Goal: Task Accomplishment & Management: Use online tool/utility

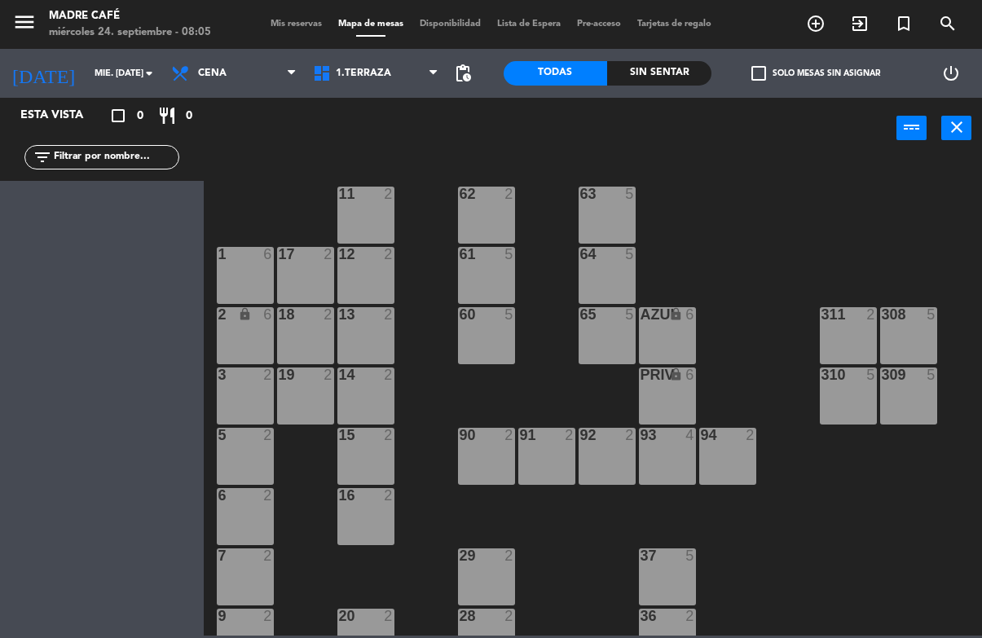
click at [256, 71] on span "Cena" at bounding box center [234, 73] width 142 height 36
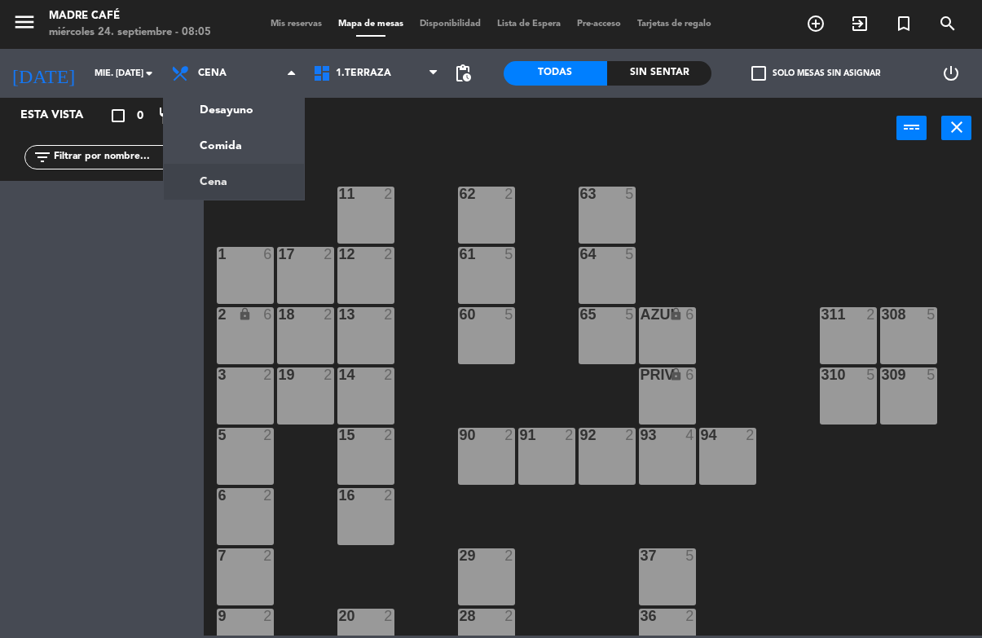
click at [266, 77] on span "Cena" at bounding box center [234, 73] width 142 height 36
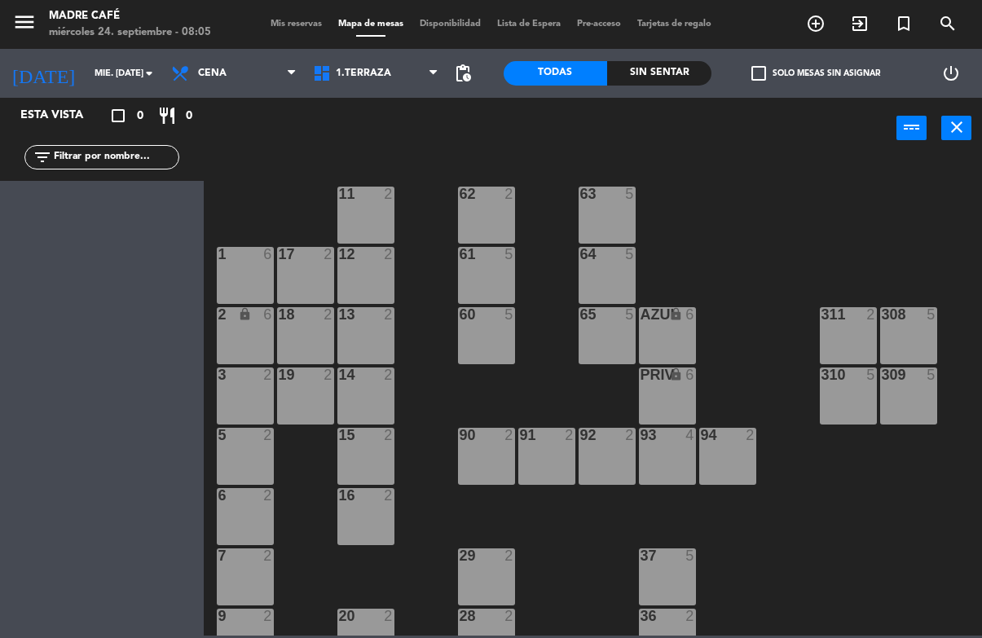
click at [261, 76] on span "Cena" at bounding box center [234, 73] width 142 height 36
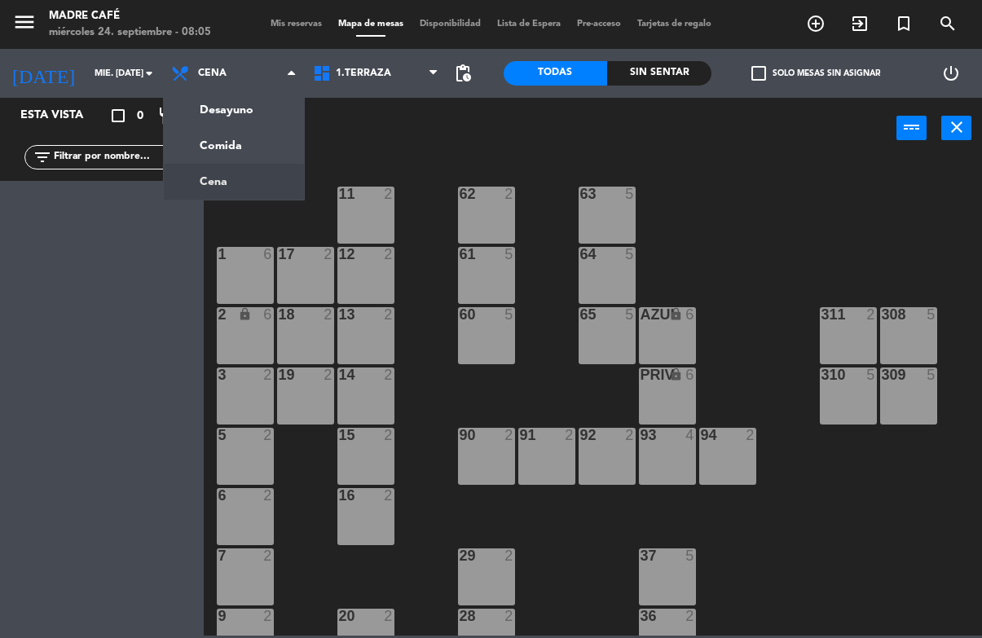
click at [264, 105] on ng-component "menu Madre Café miércoles 24. septiembre - 08:05 Mis reservas Mapa de mesas Dis…" at bounding box center [491, 318] width 982 height 636
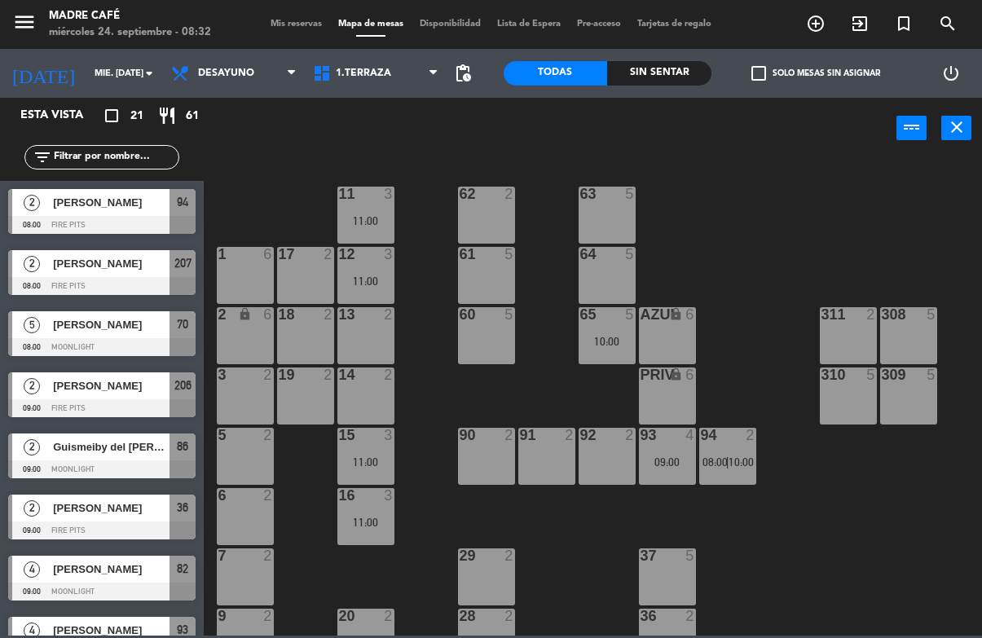
click at [110, 209] on span "[PERSON_NAME]" at bounding box center [111, 202] width 117 height 17
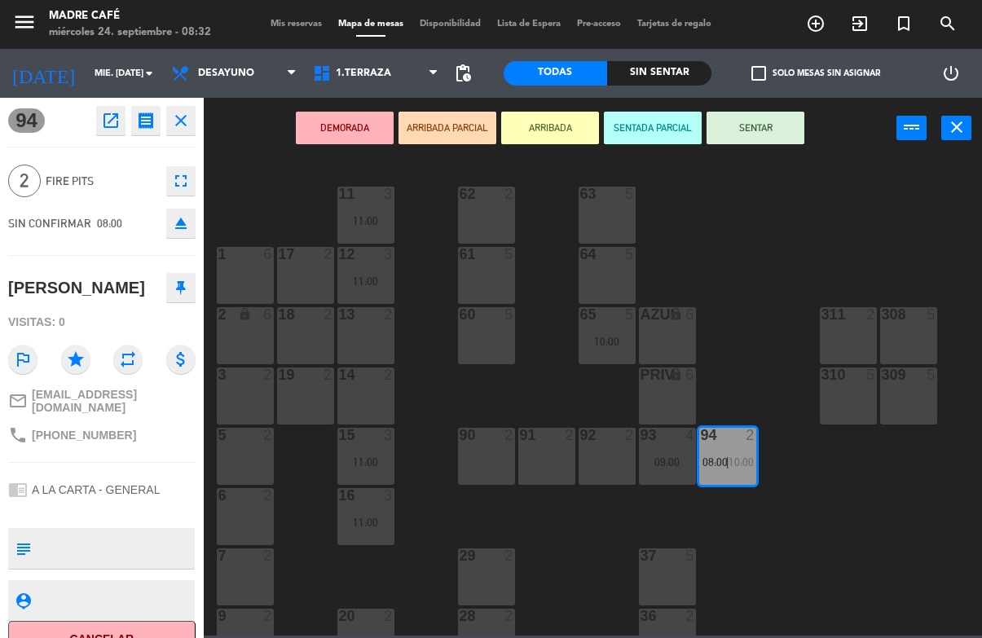
click at [123, 623] on button "Cancelar" at bounding box center [101, 639] width 187 height 37
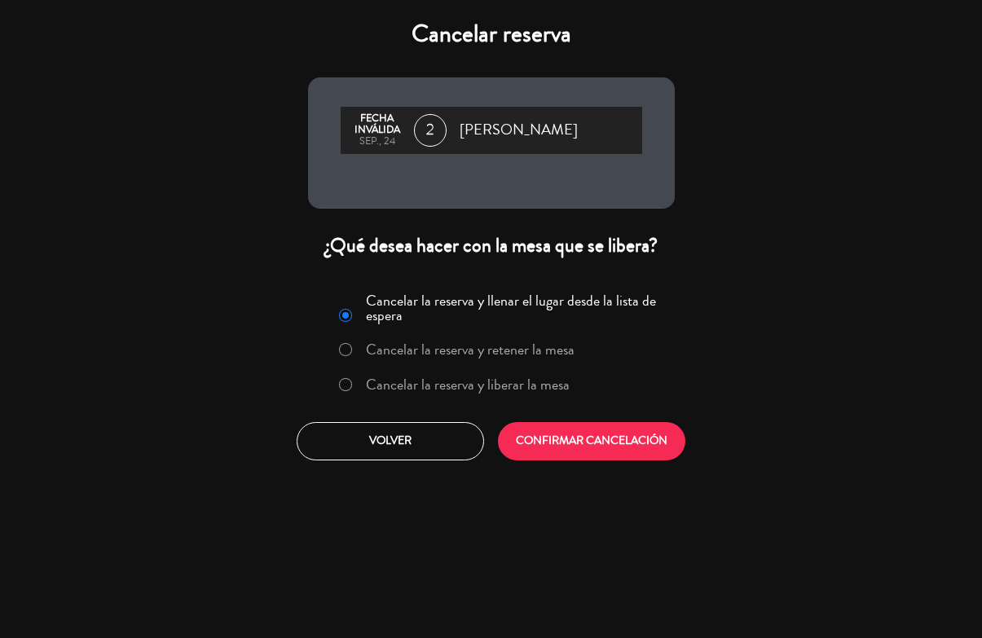
click at [341, 389] on input "Cancelar la reserva y liberar la mesa" at bounding box center [344, 383] width 11 height 11
radio input "true"
click at [598, 442] on button "CONFIRMAR CANCELACIÓN" at bounding box center [591, 441] width 187 height 38
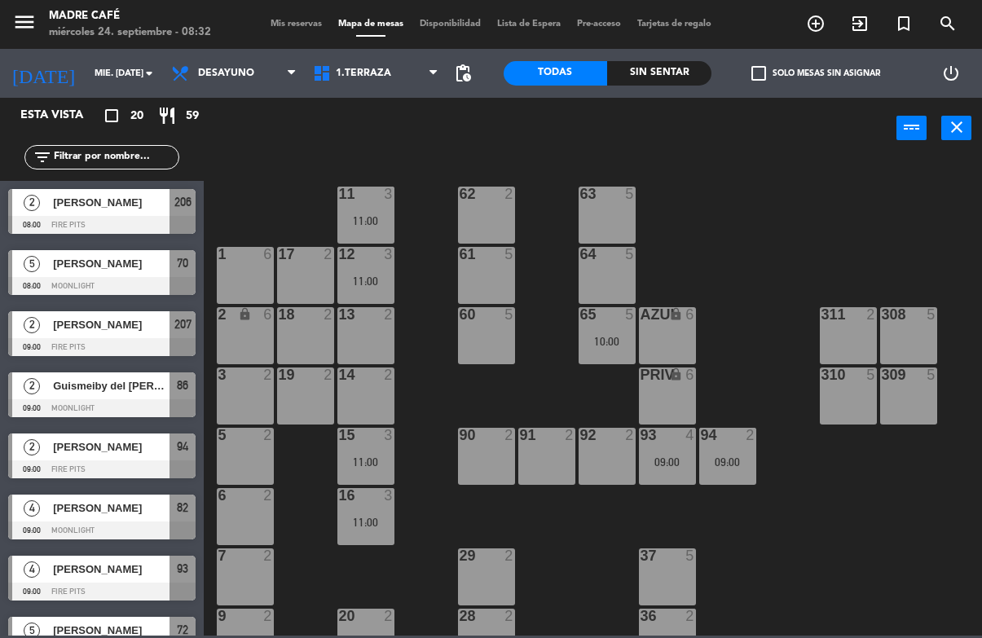
click at [121, 208] on span "[PERSON_NAME]" at bounding box center [111, 202] width 117 height 17
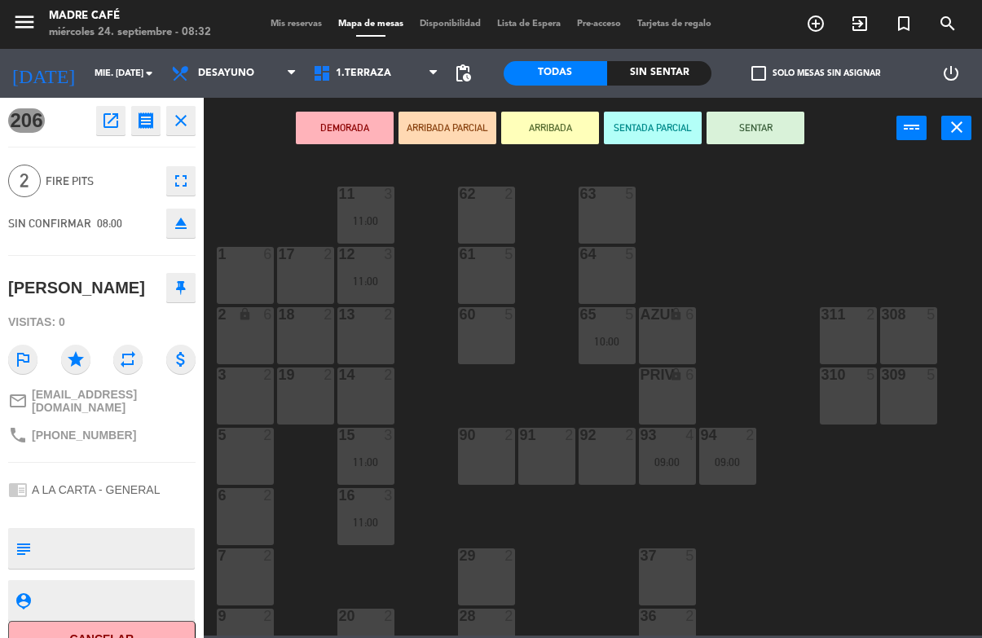
click at [117, 631] on button "Cancelar" at bounding box center [101, 639] width 187 height 37
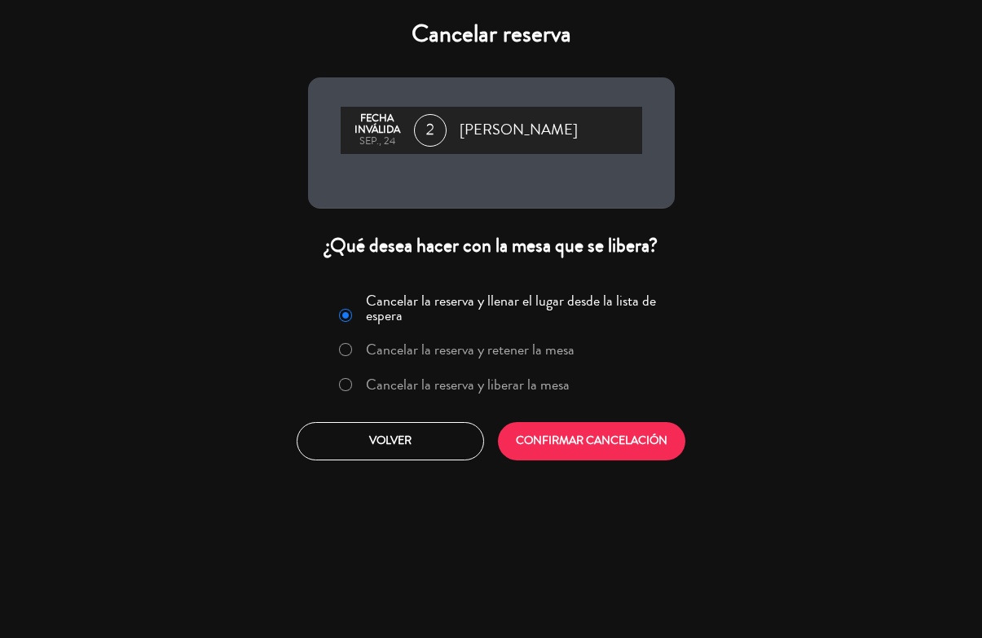
click at [339, 385] on input "Cancelar la reserva y liberar la mesa" at bounding box center [344, 383] width 11 height 11
radio input "true"
click at [584, 452] on button "CONFIRMAR CANCELACIÓN" at bounding box center [591, 441] width 187 height 38
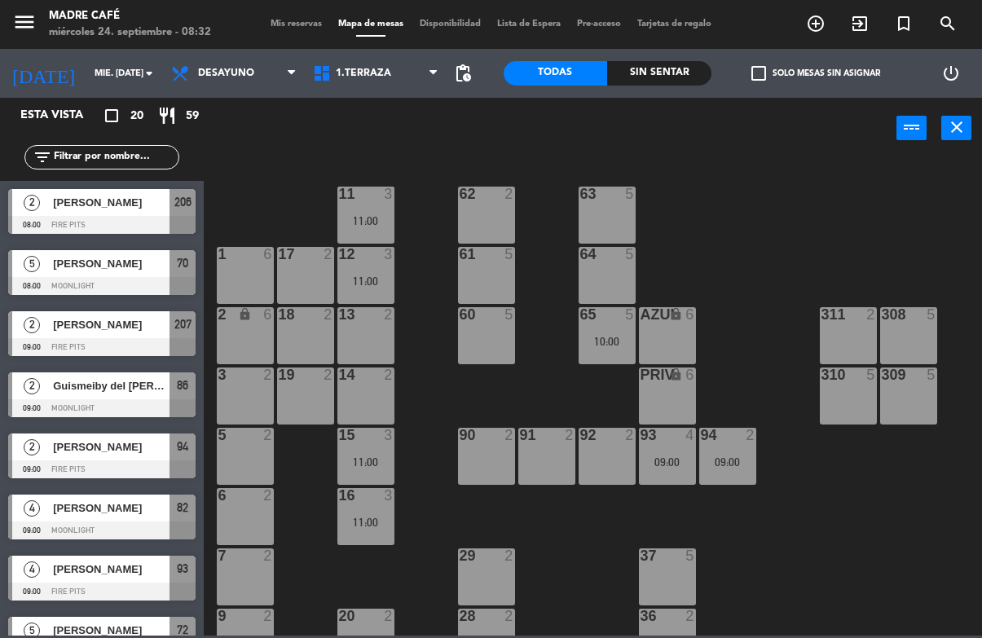
click at [124, 222] on div at bounding box center [101, 225] width 187 height 18
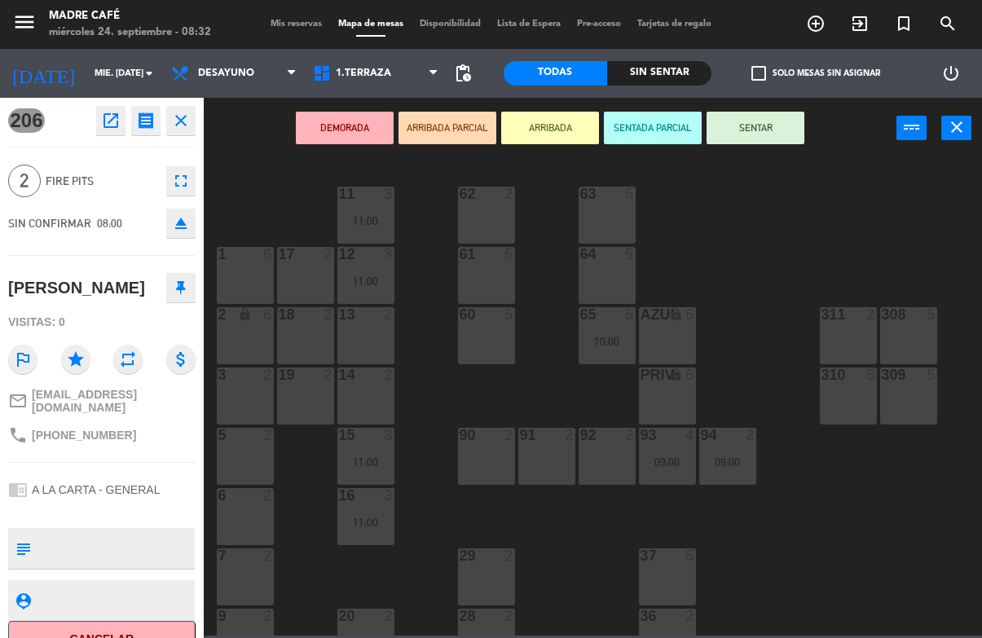
click at [124, 621] on button "Cancelar" at bounding box center [101, 639] width 187 height 37
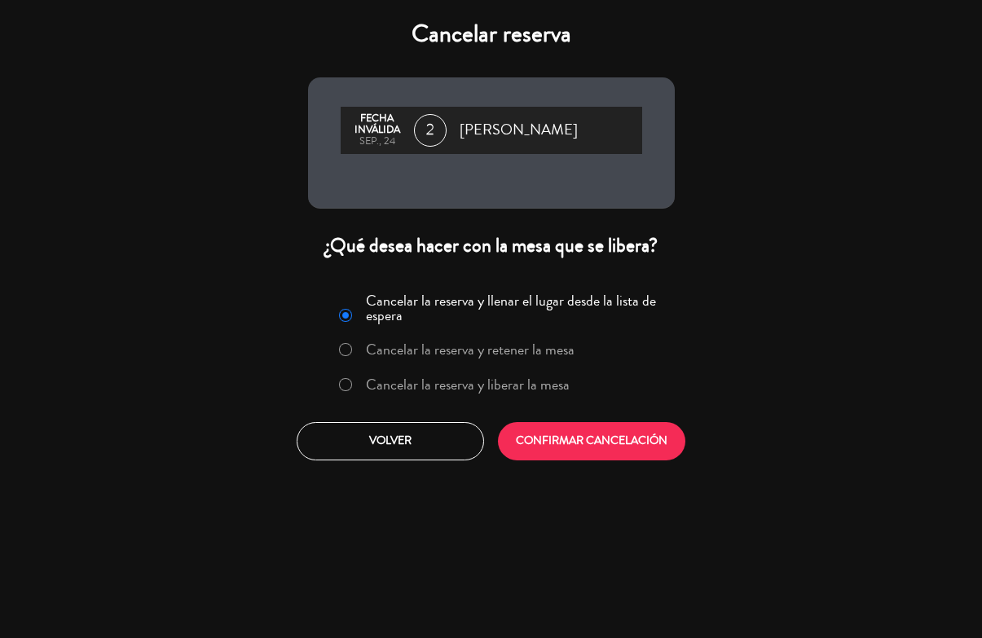
click at [343, 384] on input "Cancelar la reserva y liberar la mesa" at bounding box center [344, 383] width 11 height 11
radio input "true"
click at [599, 436] on button "CONFIRMAR CANCELACIÓN" at bounding box center [591, 441] width 187 height 38
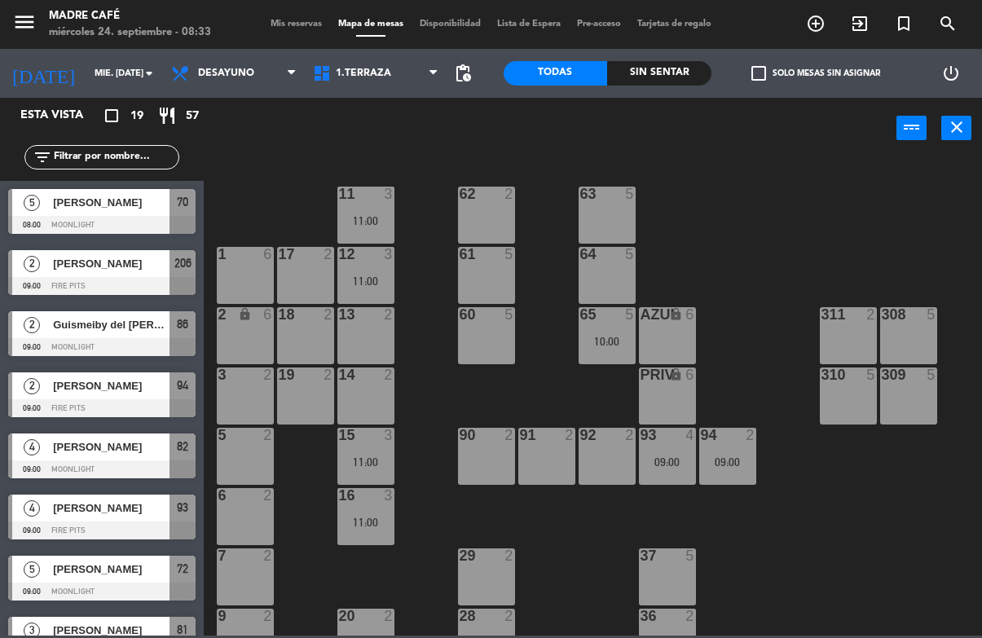
click at [186, 209] on span "70" at bounding box center [182, 202] width 11 height 20
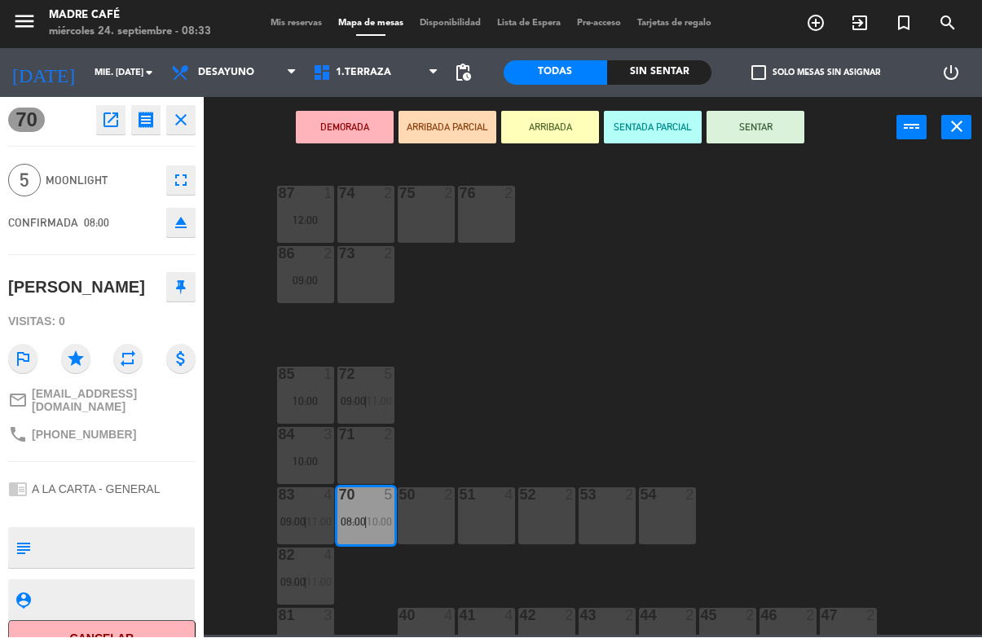
click at [115, 630] on button "Cancelar" at bounding box center [101, 639] width 187 height 37
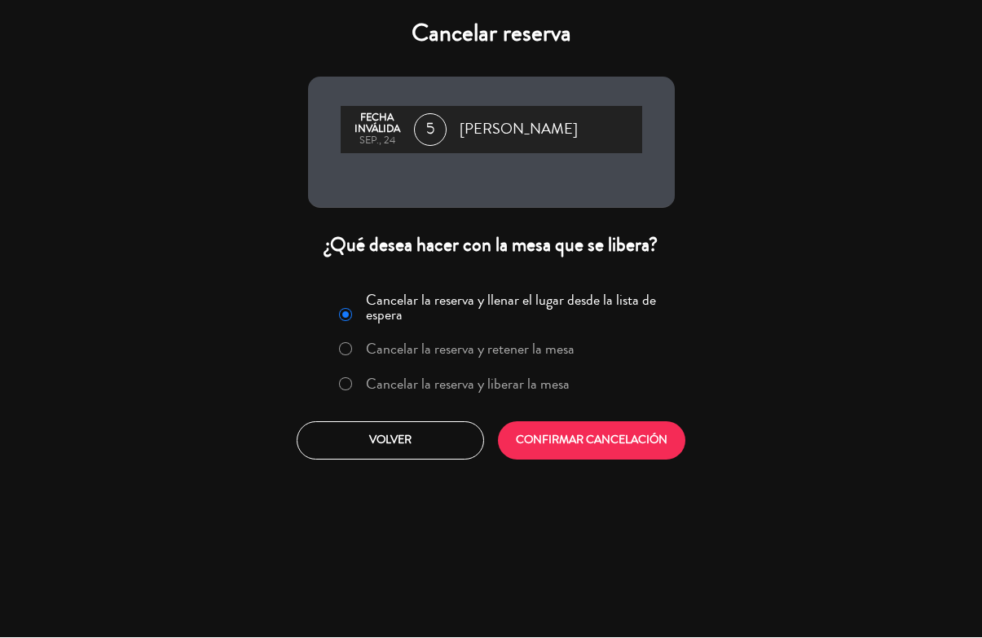
click at [350, 388] on input "Cancelar la reserva y liberar la mesa" at bounding box center [344, 383] width 11 height 11
radio input "true"
click at [596, 438] on button "CONFIRMAR CANCELACIÓN" at bounding box center [591, 441] width 187 height 38
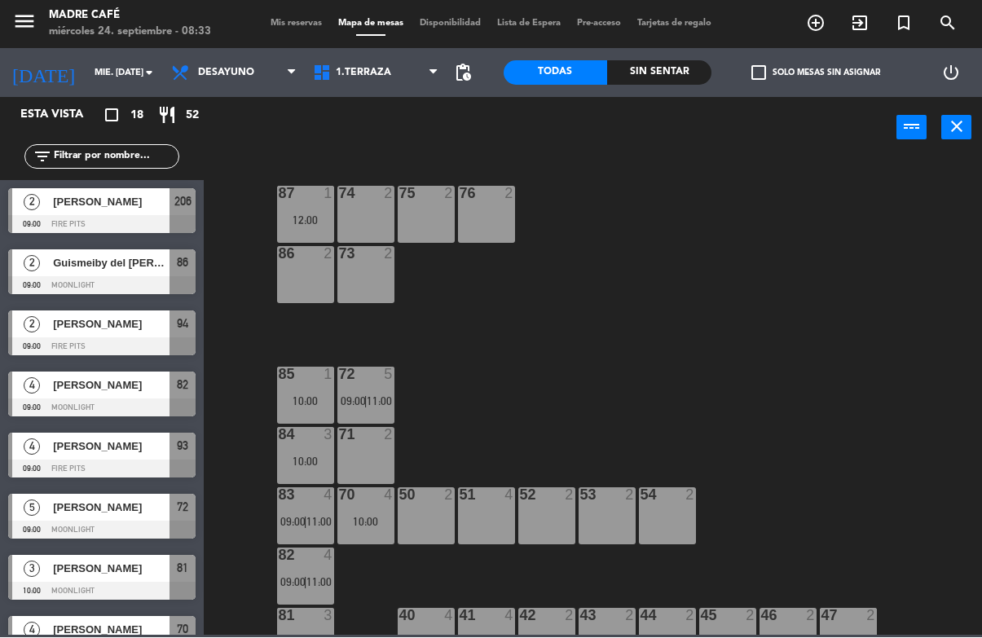
click at [852, 20] on icon "exit_to_app" at bounding box center [860, 24] width 20 height 20
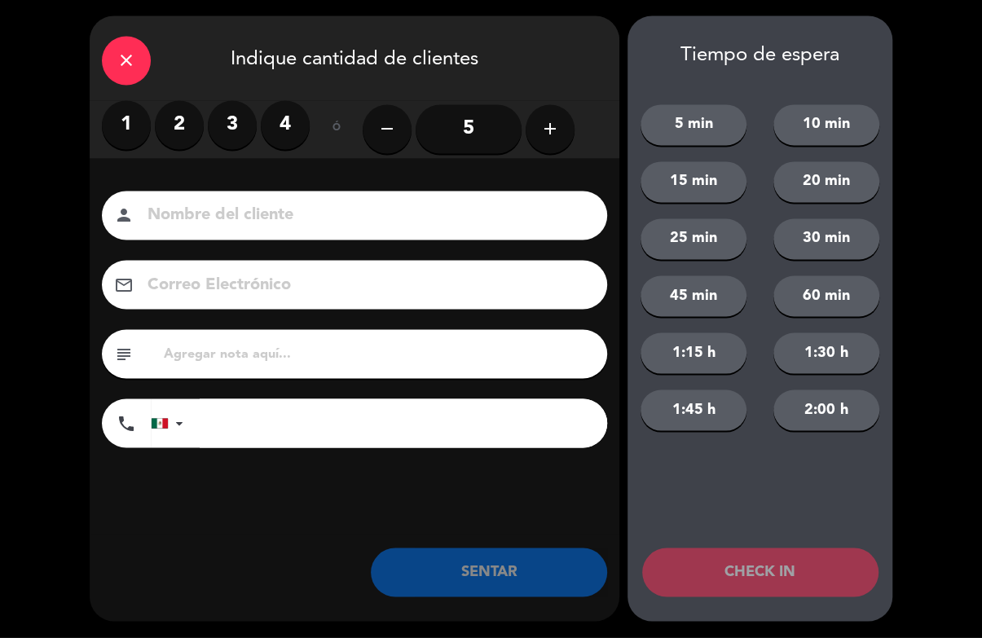
click at [234, 139] on label "3" at bounding box center [232, 125] width 49 height 49
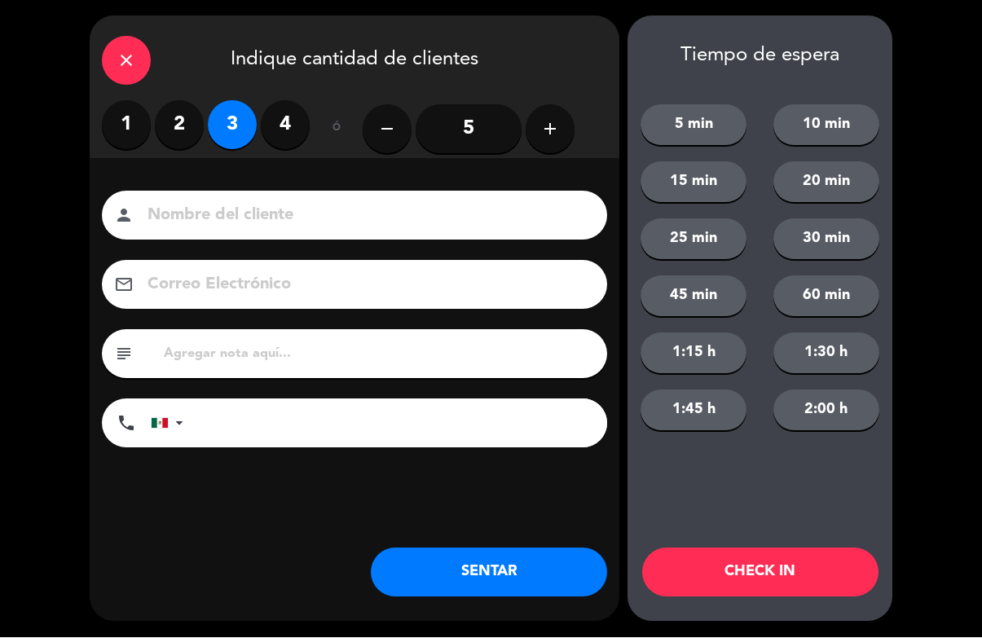
click at [804, 566] on button "CHECK IN" at bounding box center [760, 572] width 236 height 49
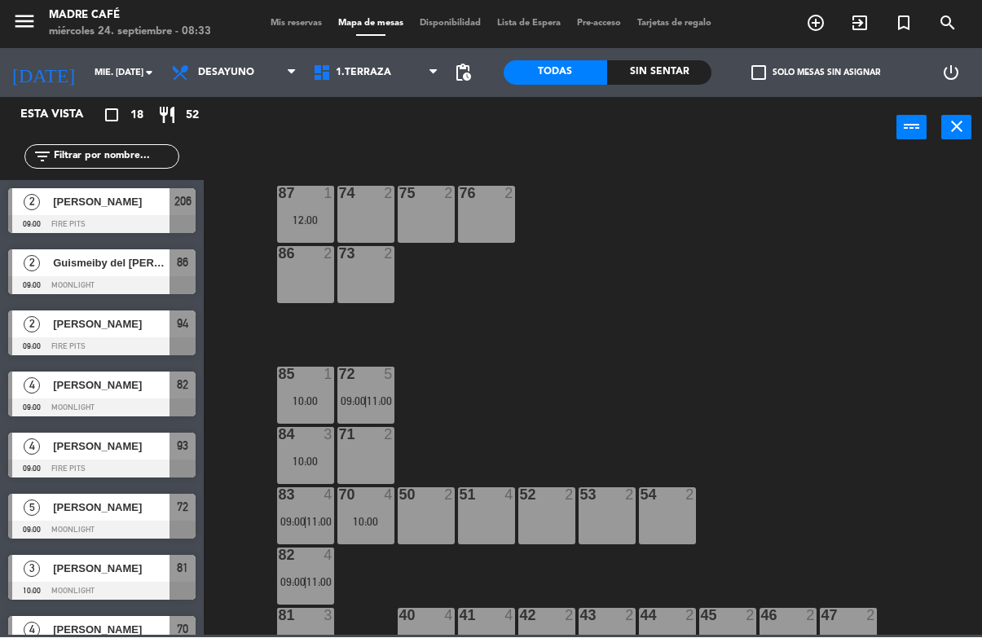
click at [859, 25] on icon "exit_to_app" at bounding box center [860, 24] width 20 height 20
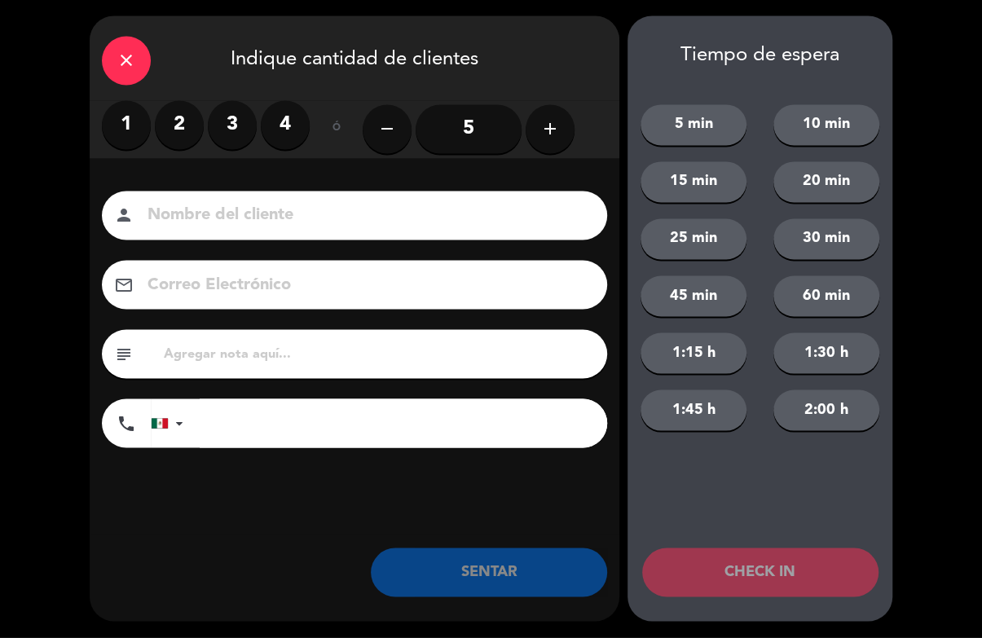
click at [557, 125] on icon "add" at bounding box center [550, 130] width 20 height 20
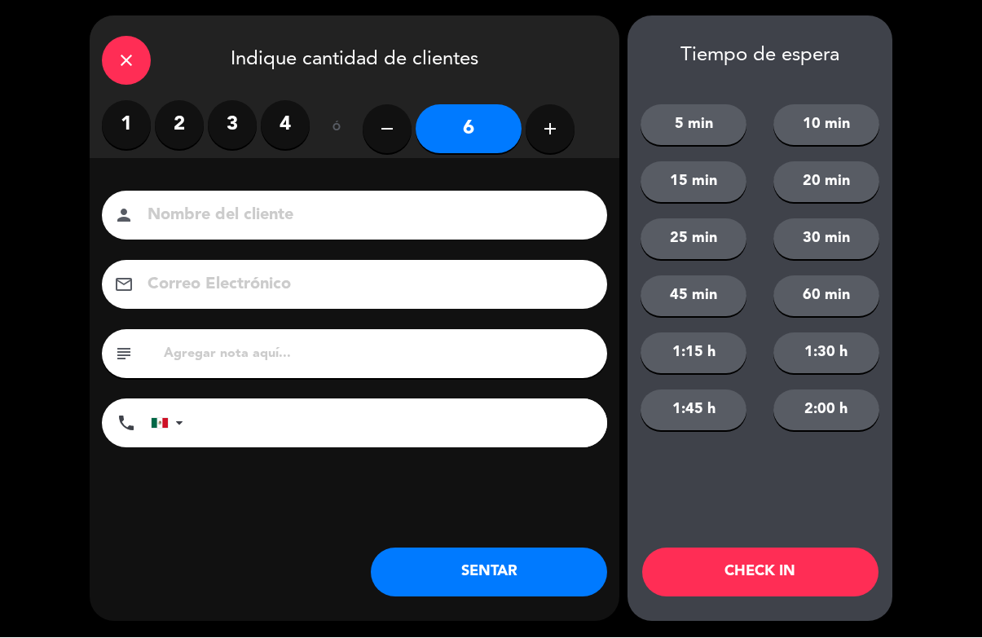
click at [790, 579] on button "CHECK IN" at bounding box center [760, 572] width 236 height 49
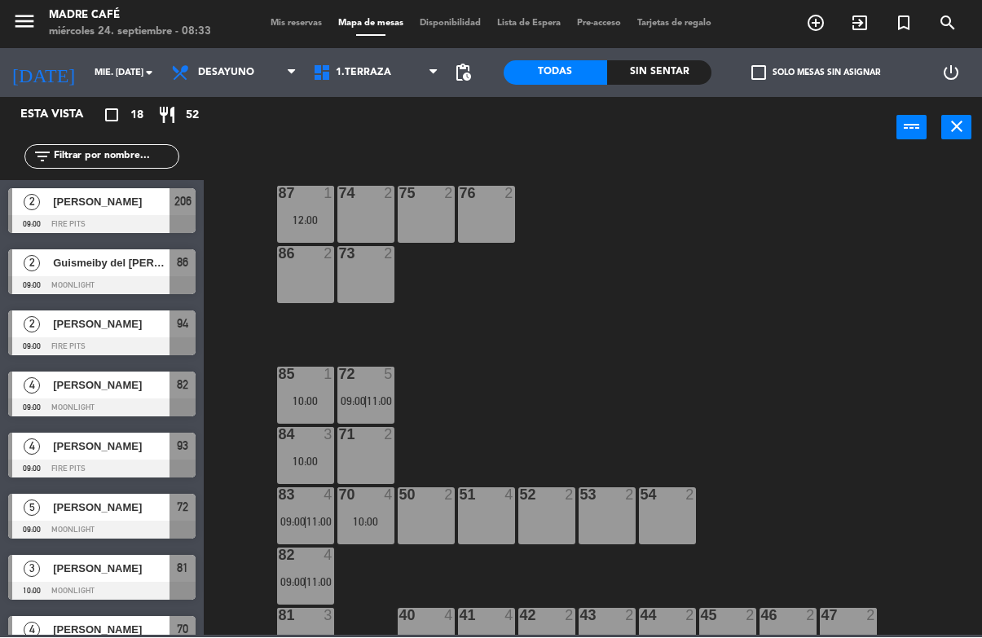
click at [868, 17] on icon "exit_to_app" at bounding box center [860, 24] width 20 height 20
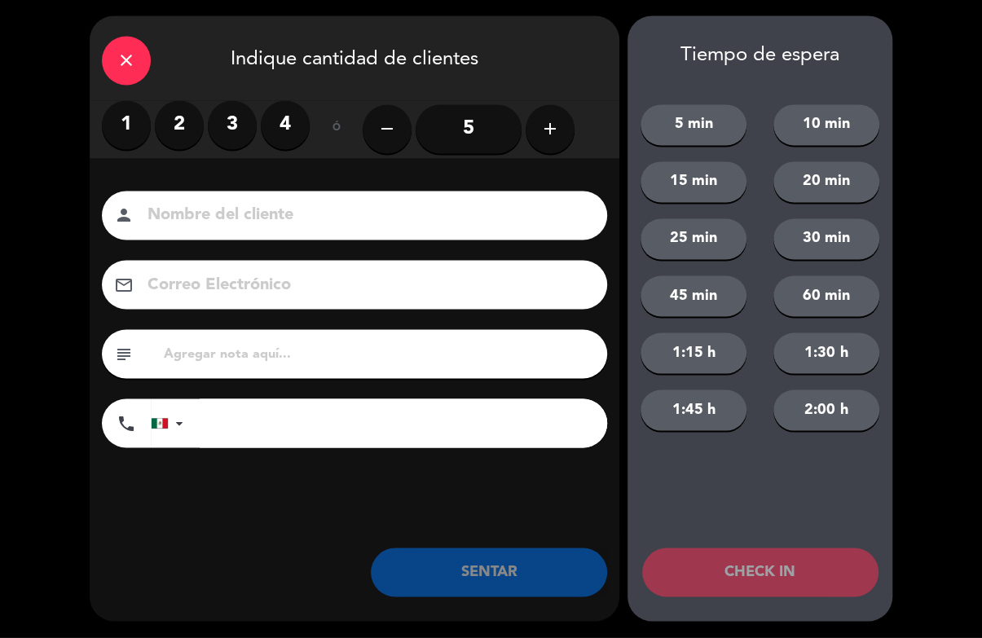
click at [295, 114] on label "4" at bounding box center [285, 125] width 49 height 49
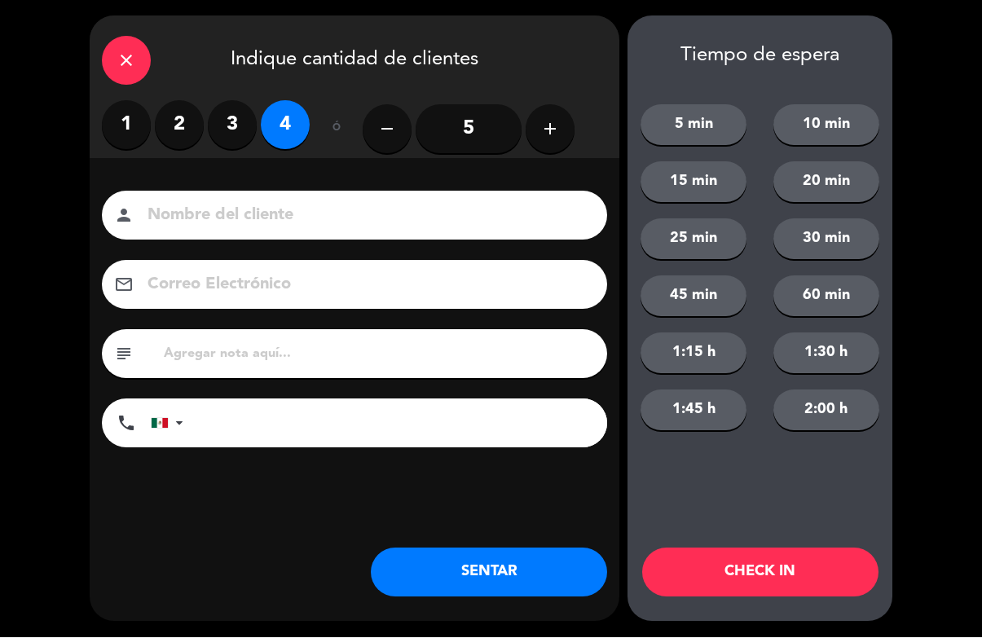
click at [752, 579] on button "CHECK IN" at bounding box center [760, 572] width 236 height 49
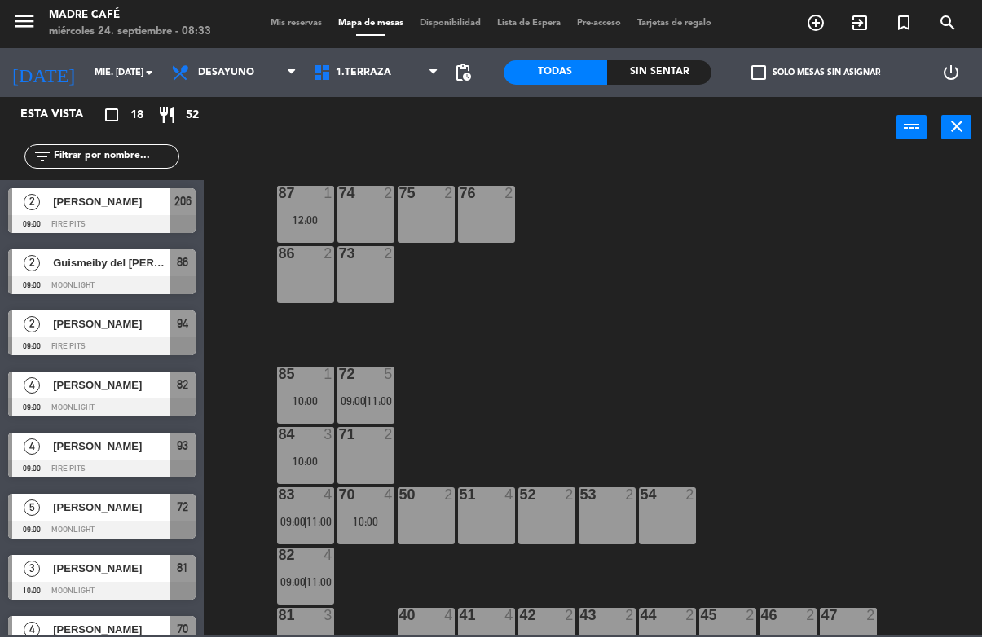
click at [855, 24] on icon "exit_to_app" at bounding box center [860, 24] width 20 height 20
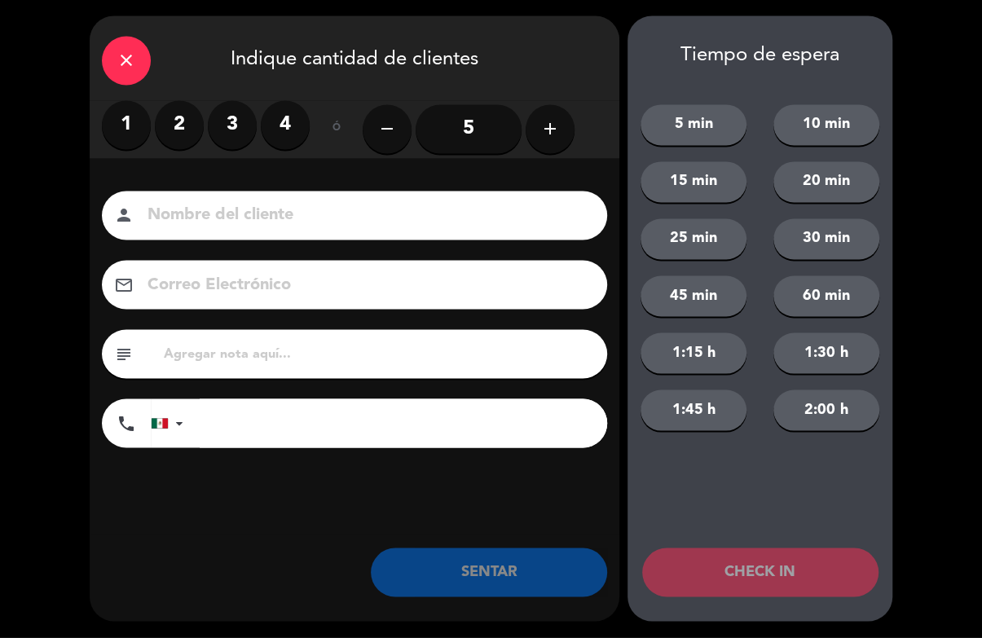
click at [240, 126] on label "3" at bounding box center [232, 125] width 49 height 49
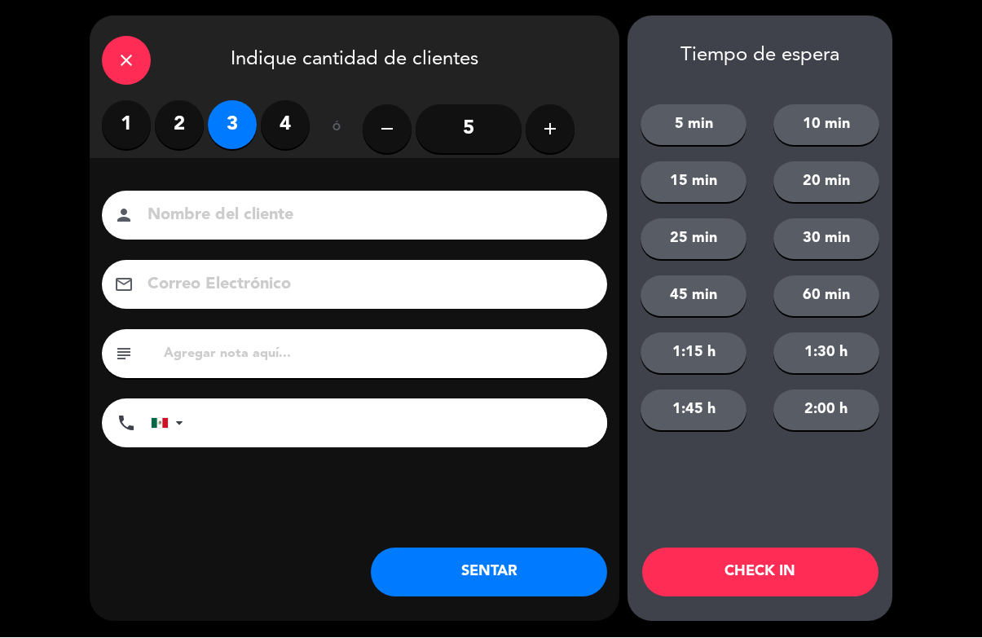
click at [722, 567] on button "CHECK IN" at bounding box center [760, 572] width 236 height 49
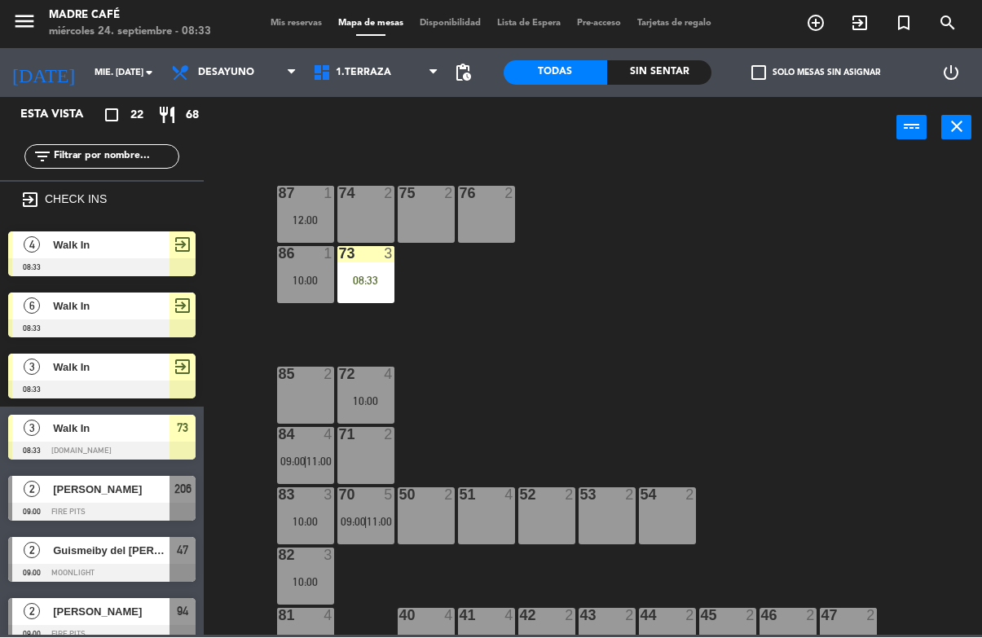
click at [363, 267] on div "73 3 08:33" at bounding box center [365, 275] width 57 height 57
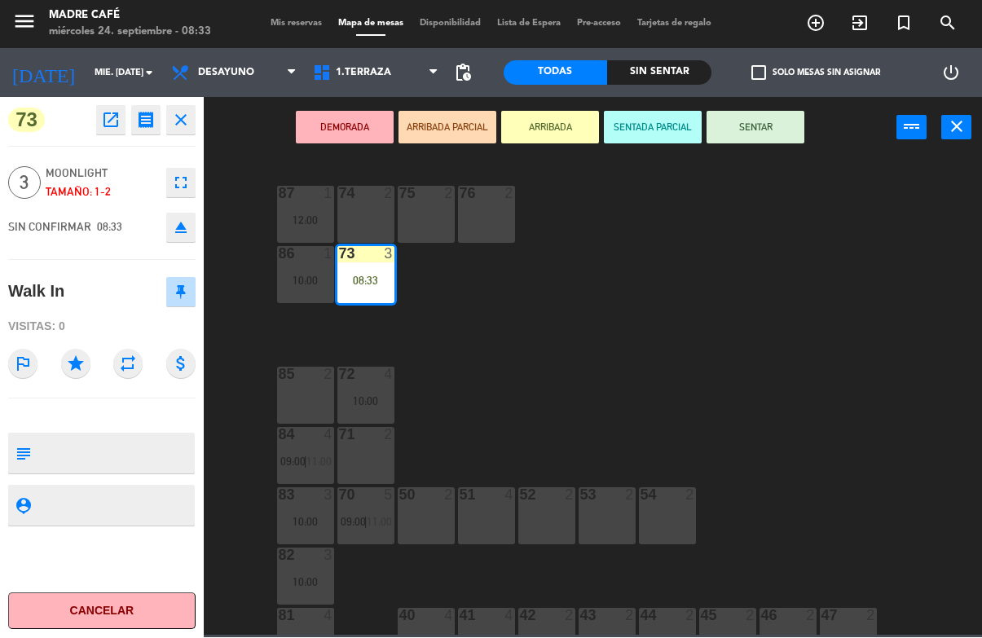
click at [733, 118] on button "SENTAR" at bounding box center [756, 128] width 98 height 33
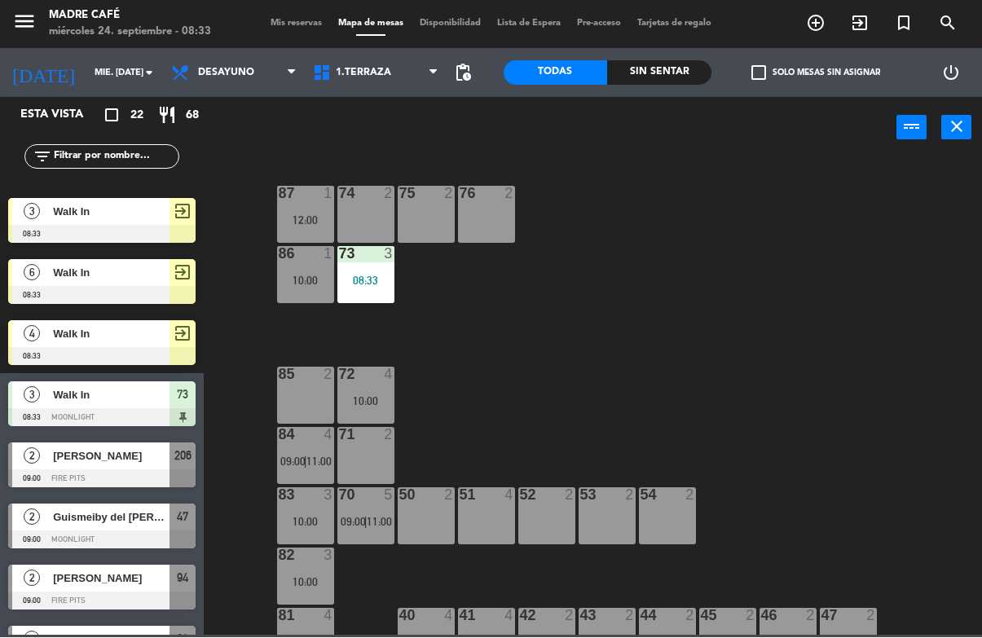
scroll to position [37, 0]
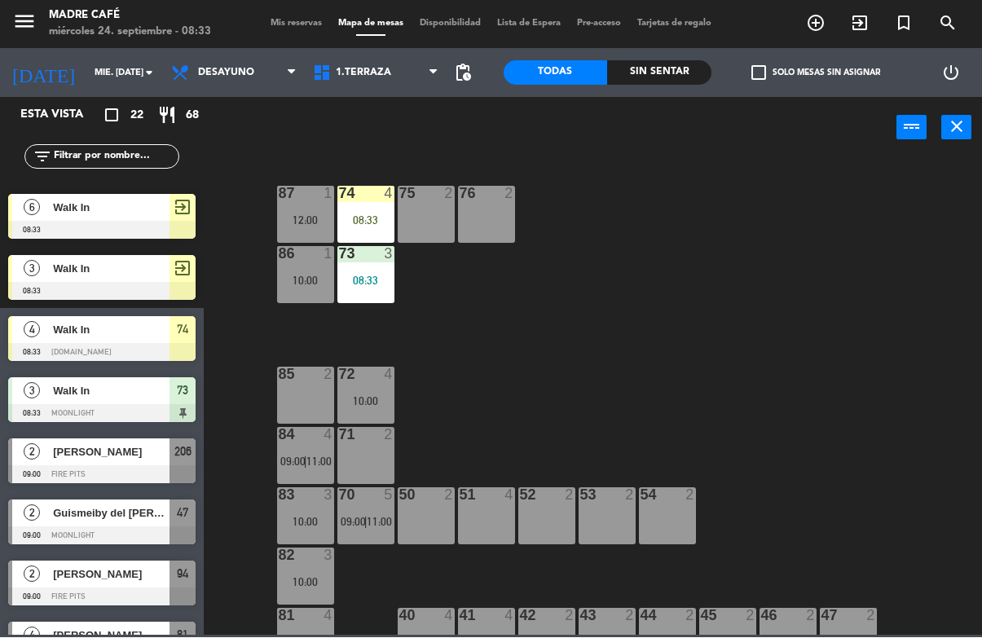
click at [371, 203] on div "74 4 08:33" at bounding box center [365, 215] width 57 height 57
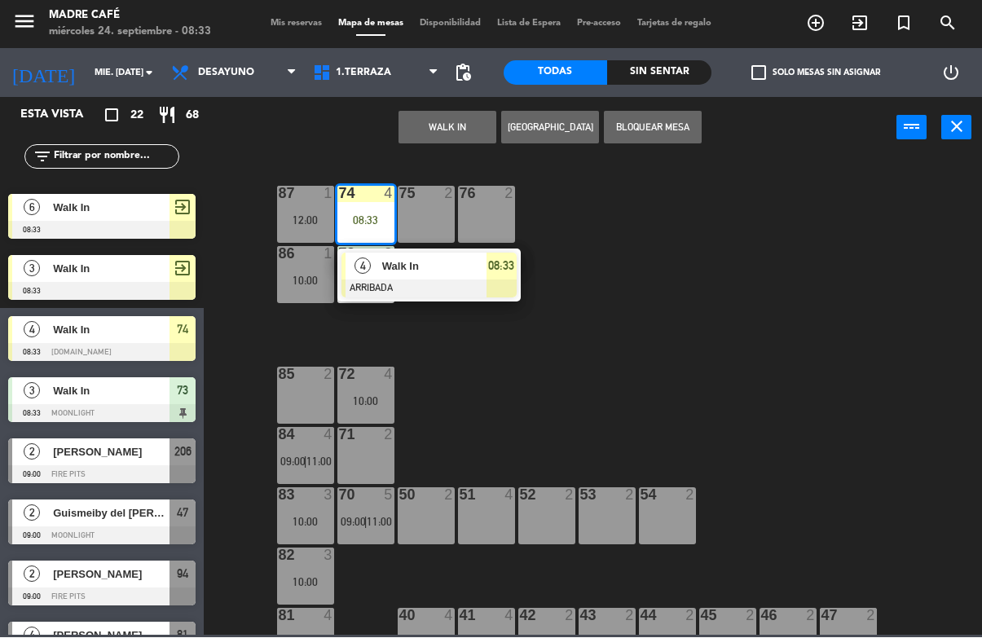
click at [507, 272] on span "08:33" at bounding box center [501, 267] width 26 height 20
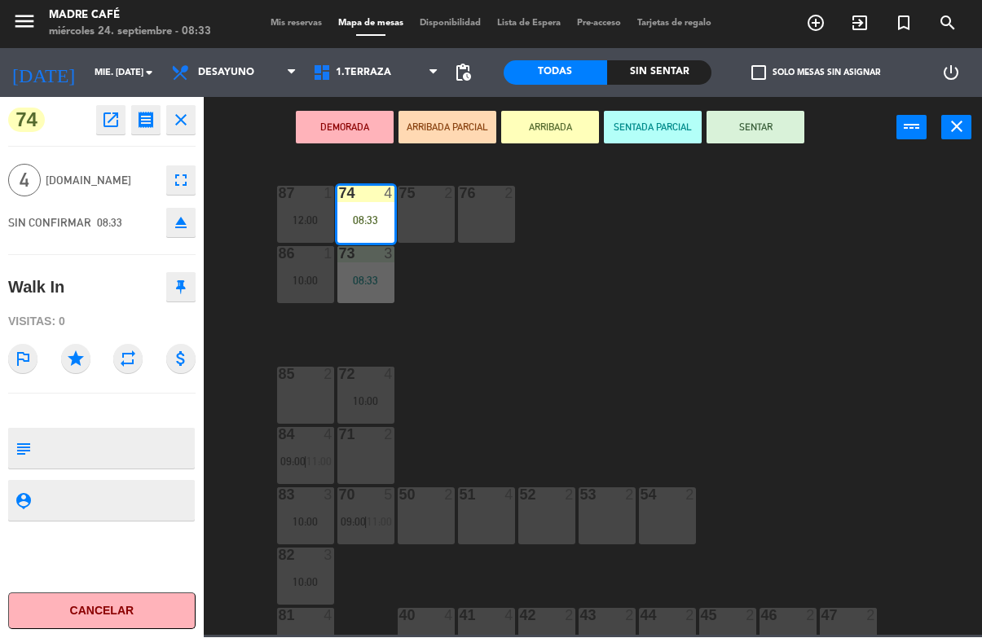
click at [786, 127] on button "SENTAR" at bounding box center [756, 128] width 98 height 33
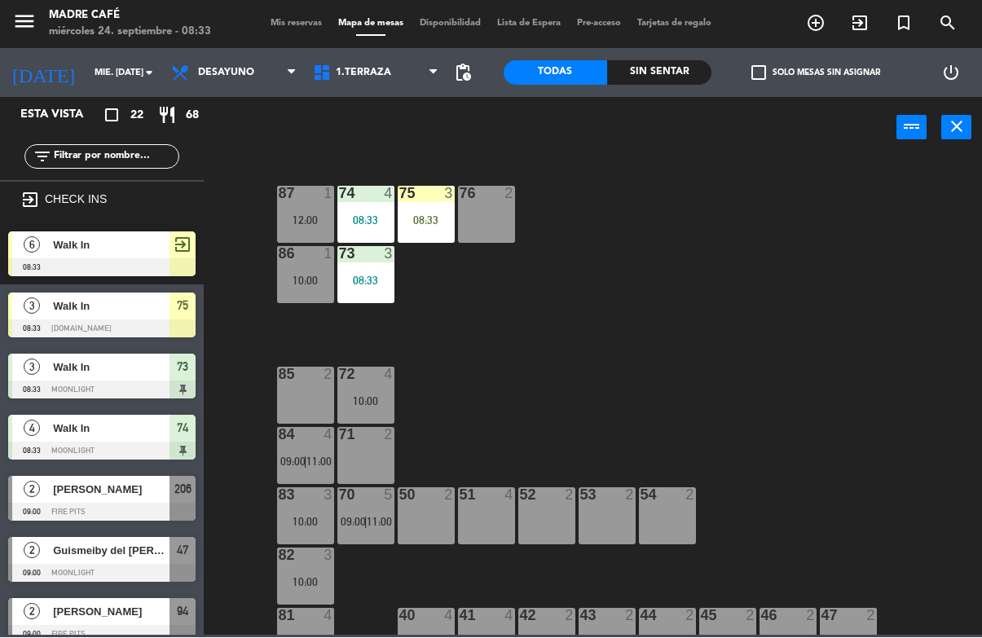
click at [428, 206] on div "75 3 08:33" at bounding box center [426, 215] width 57 height 57
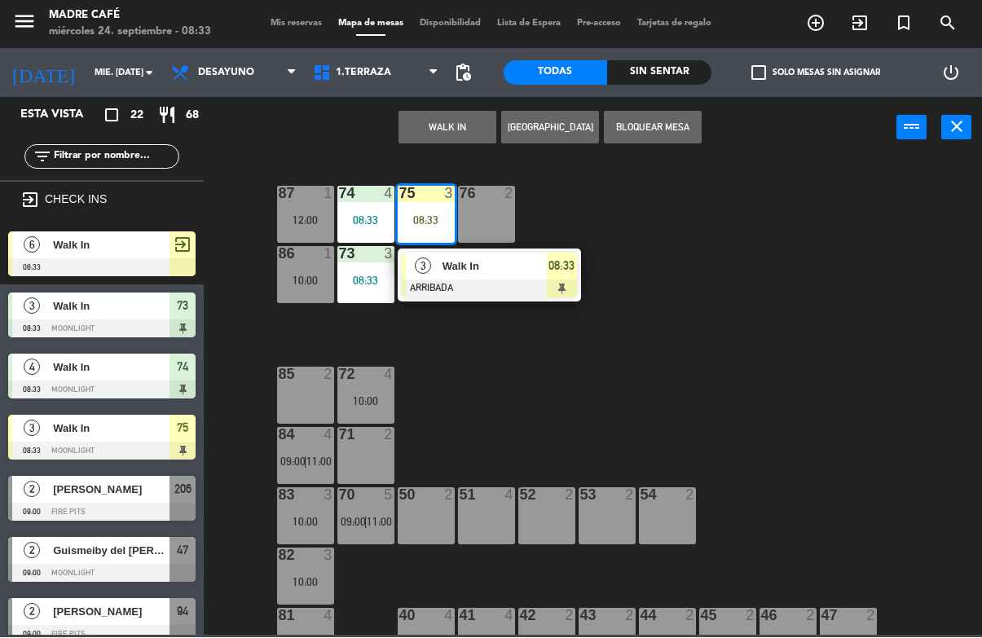
click at [556, 275] on span "08:33" at bounding box center [561, 267] width 26 height 20
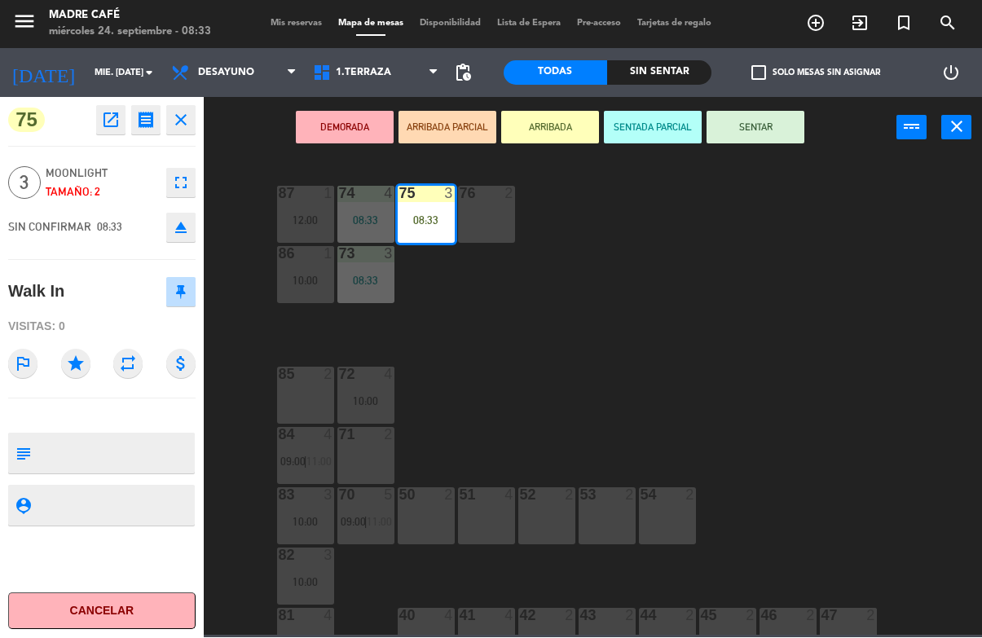
click at [768, 122] on button "SENTAR" at bounding box center [756, 128] width 98 height 33
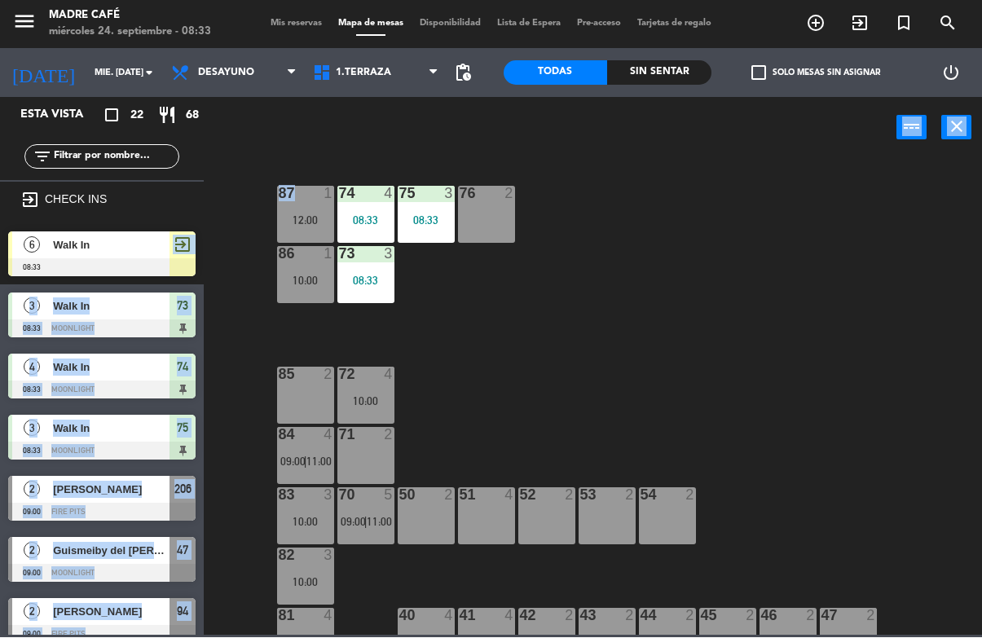
click at [553, 178] on div "87 1 12:00 74 4 08:33 75 3 08:33 76 2 86 1 10:00 73 3 08:33 72 4 10:00 85 2 71 …" at bounding box center [598, 396] width 768 height 478
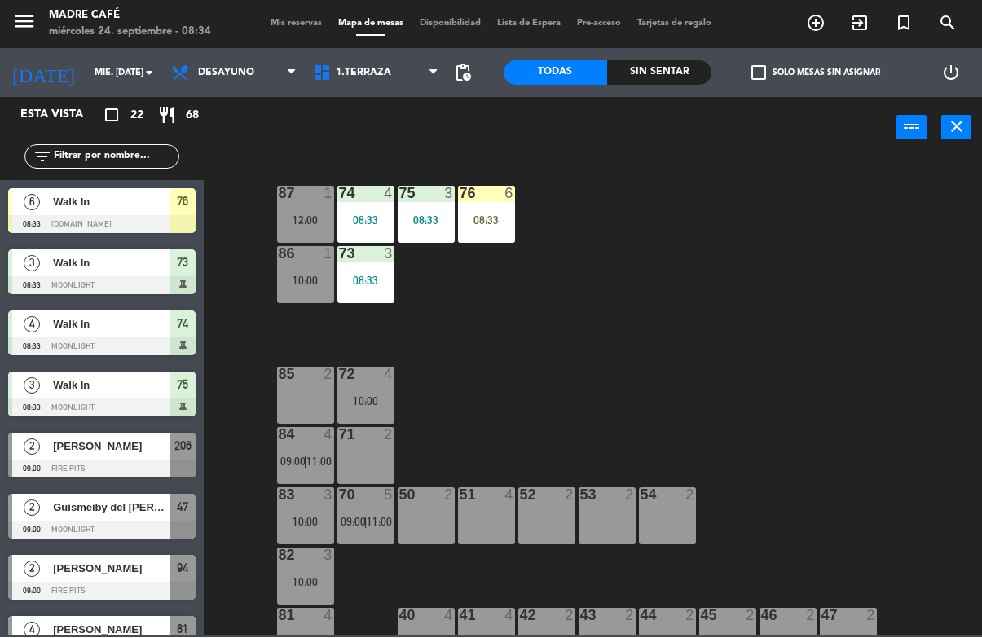
click at [482, 221] on div "08:33" at bounding box center [486, 220] width 57 height 11
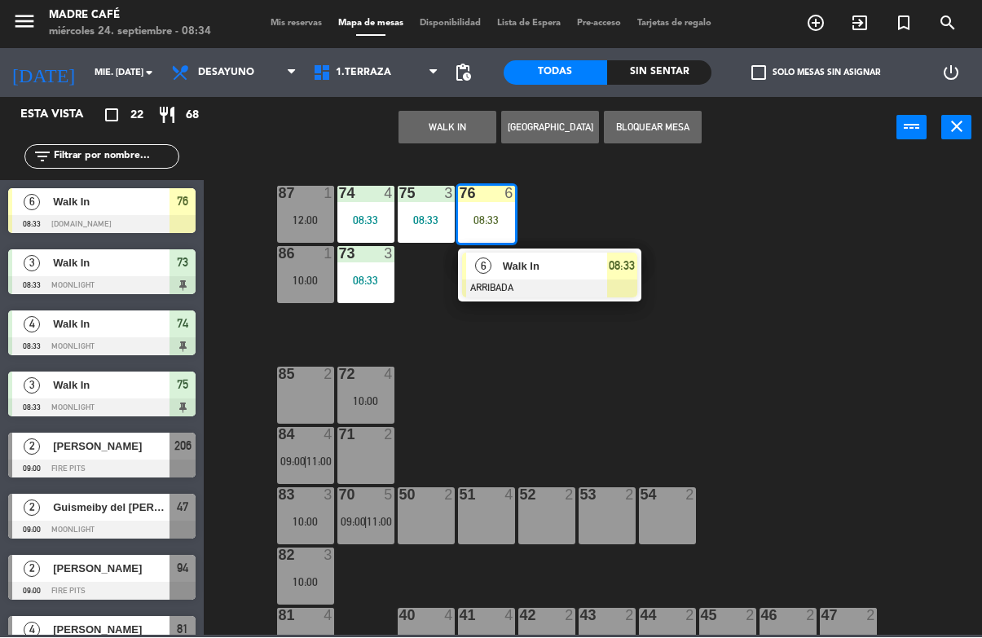
click at [617, 269] on span "08:33" at bounding box center [622, 267] width 26 height 20
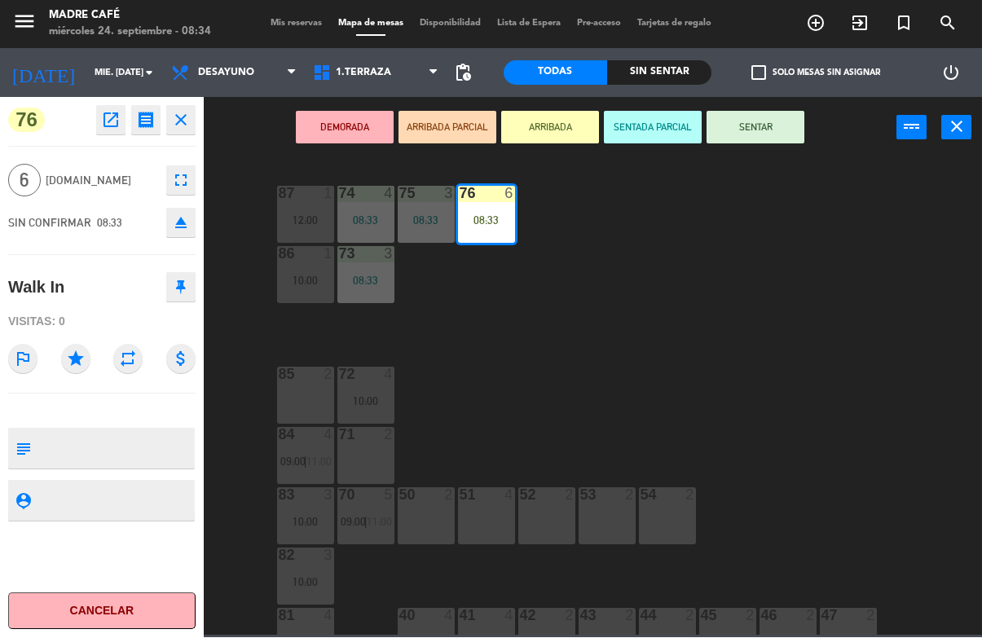
click at [779, 126] on button "SENTAR" at bounding box center [756, 128] width 98 height 33
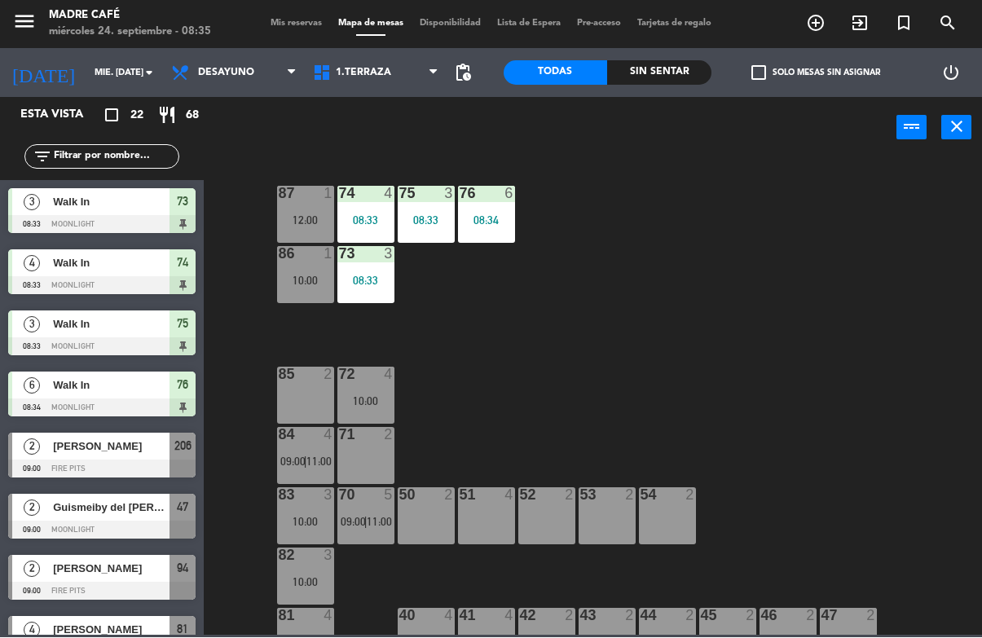
click at [861, 27] on icon "exit_to_app" at bounding box center [860, 24] width 20 height 20
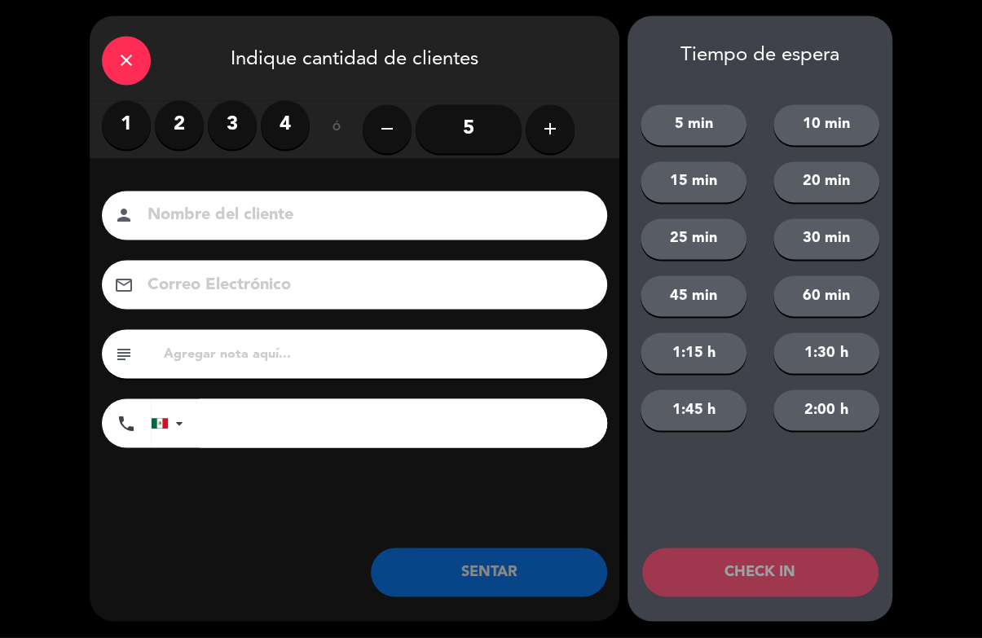
click at [279, 117] on label "4" at bounding box center [285, 125] width 49 height 49
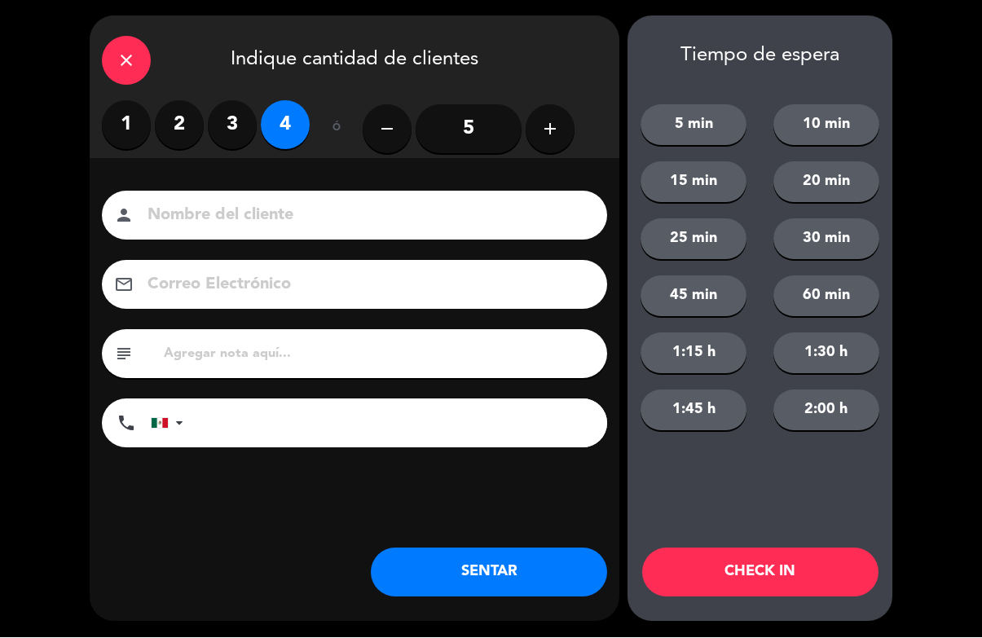
click at [134, 55] on icon "close" at bounding box center [127, 61] width 20 height 20
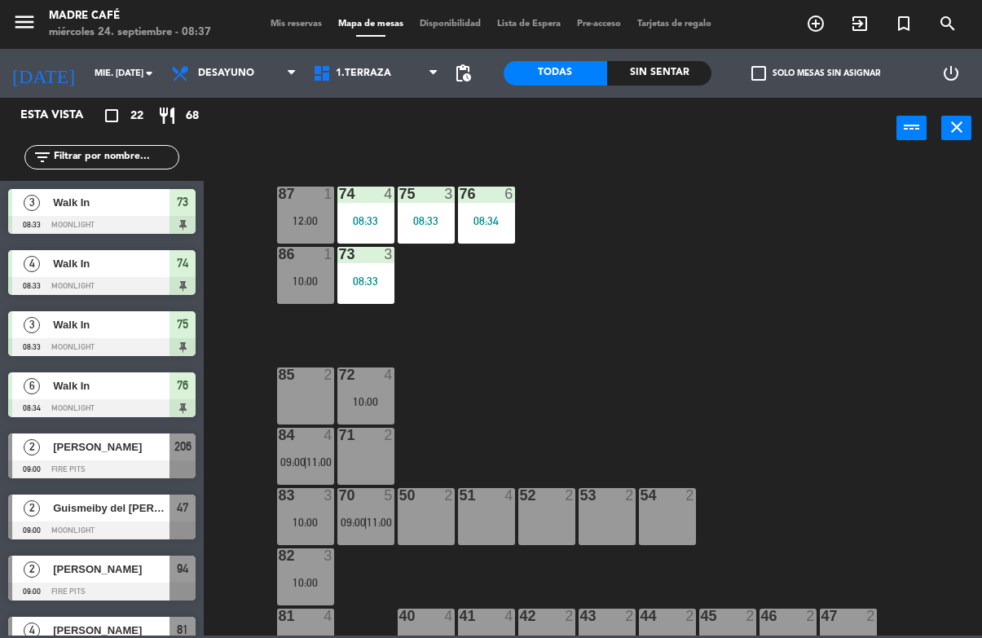
click at [857, 33] on icon "exit_to_app" at bounding box center [860, 24] width 20 height 20
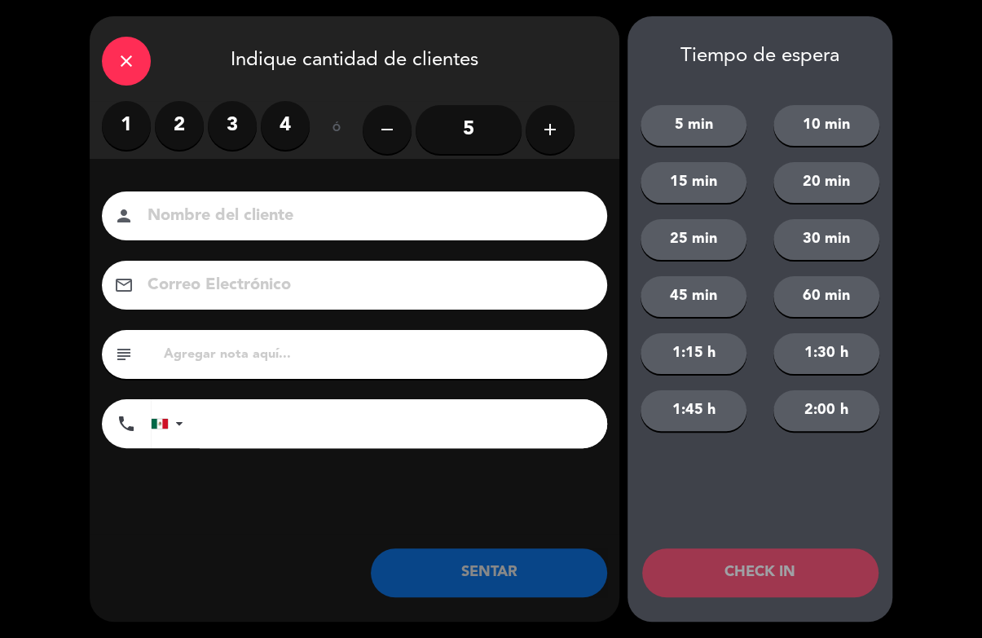
click at [555, 128] on icon "add" at bounding box center [550, 130] width 20 height 20
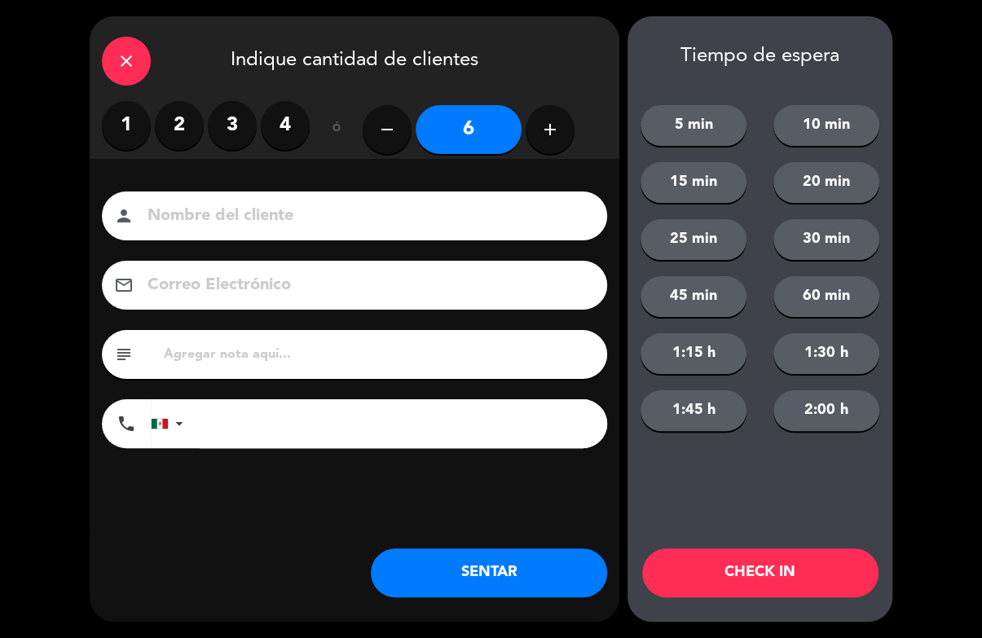
click at [555, 128] on icon "add" at bounding box center [550, 130] width 20 height 20
click at [544, 134] on icon "add" at bounding box center [550, 130] width 20 height 20
click at [556, 129] on icon "add" at bounding box center [550, 130] width 20 height 20
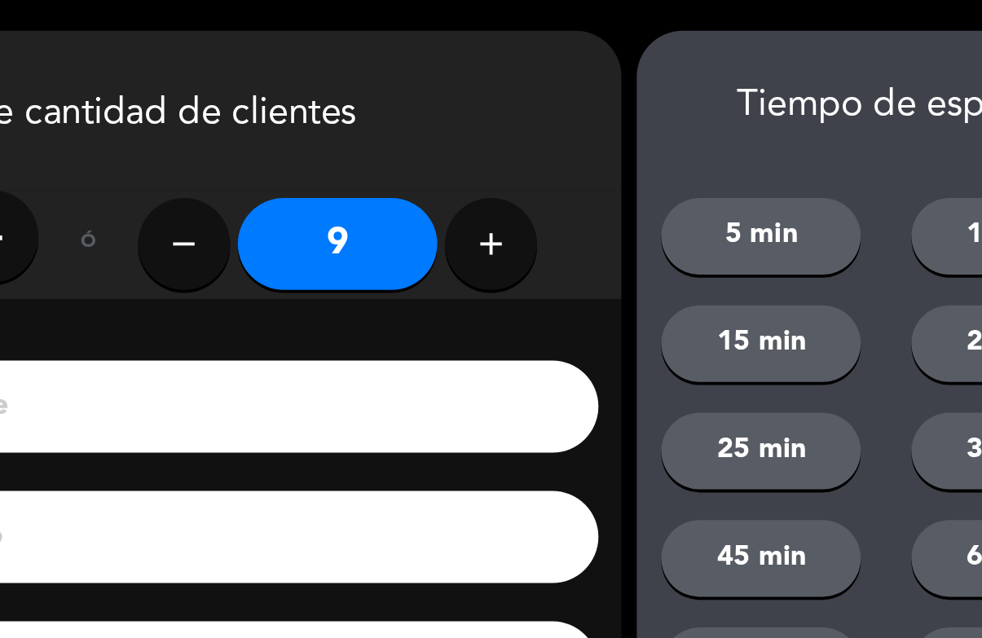
click at [377, 133] on icon "remove" at bounding box center [387, 130] width 20 height 20
type input "8"
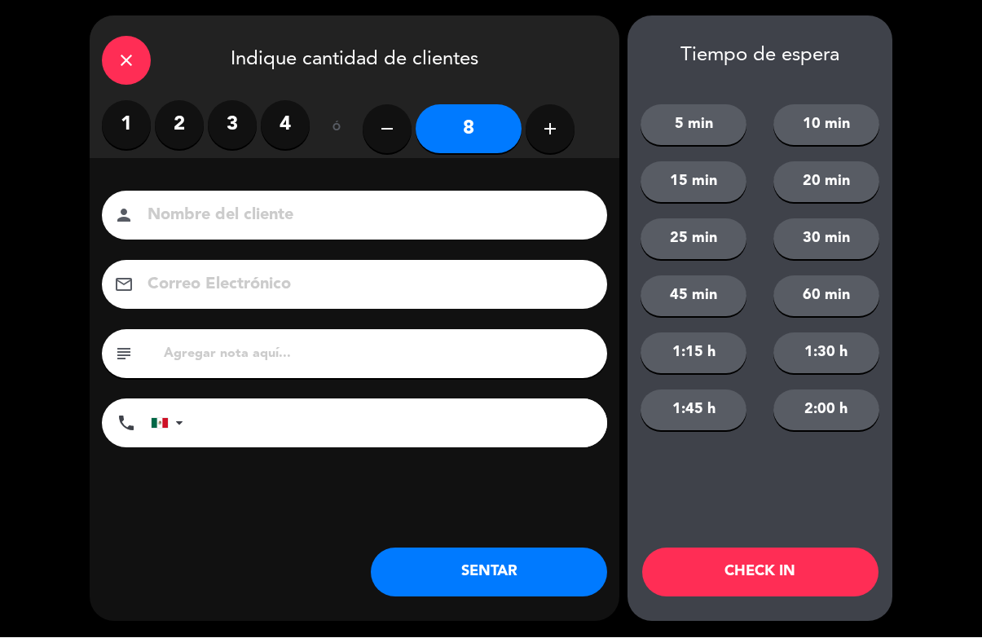
click at [773, 566] on button "CHECK IN" at bounding box center [760, 572] width 236 height 49
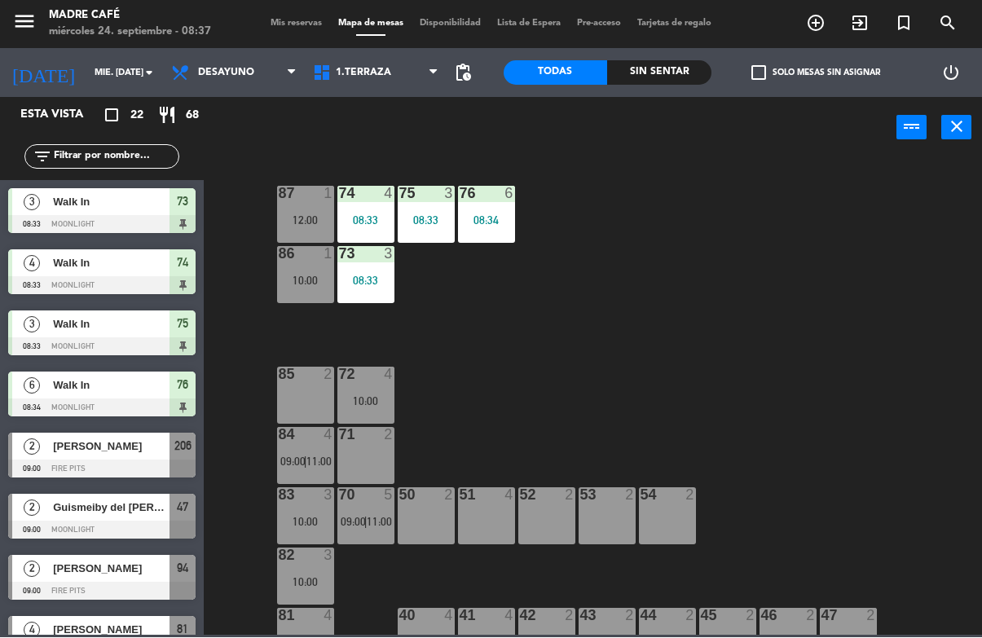
scroll to position [0, 0]
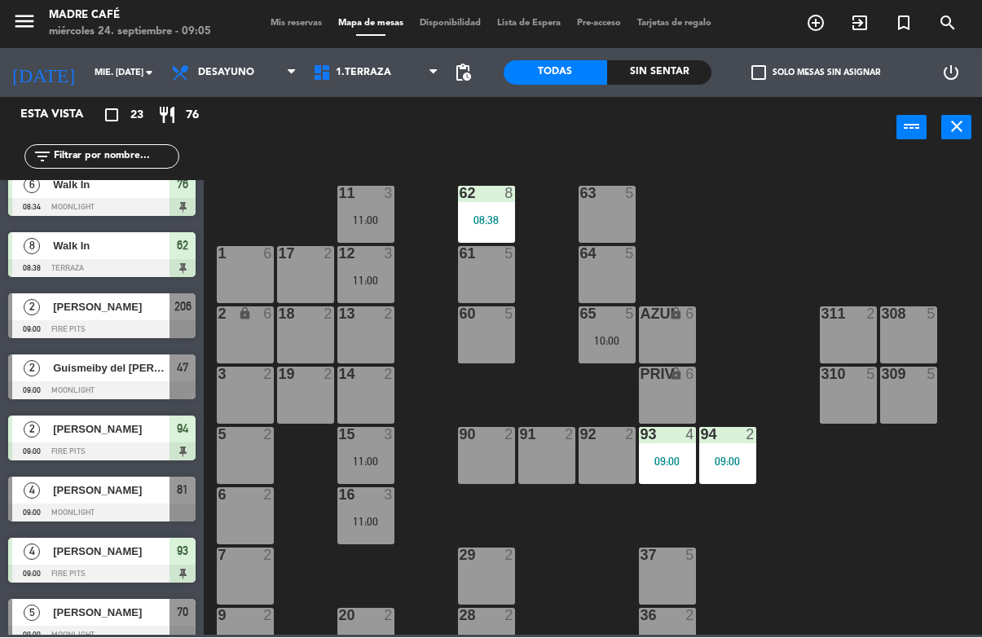
scroll to position [202, 0]
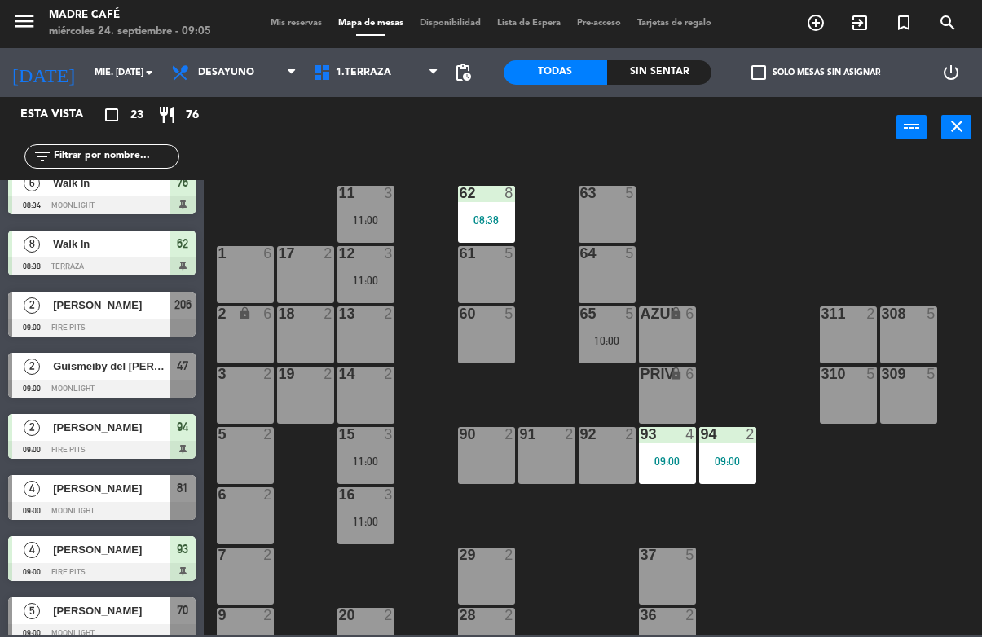
click at [118, 376] on div "Guismeiby del [PERSON_NAME] [PERSON_NAME]" at bounding box center [110, 367] width 118 height 27
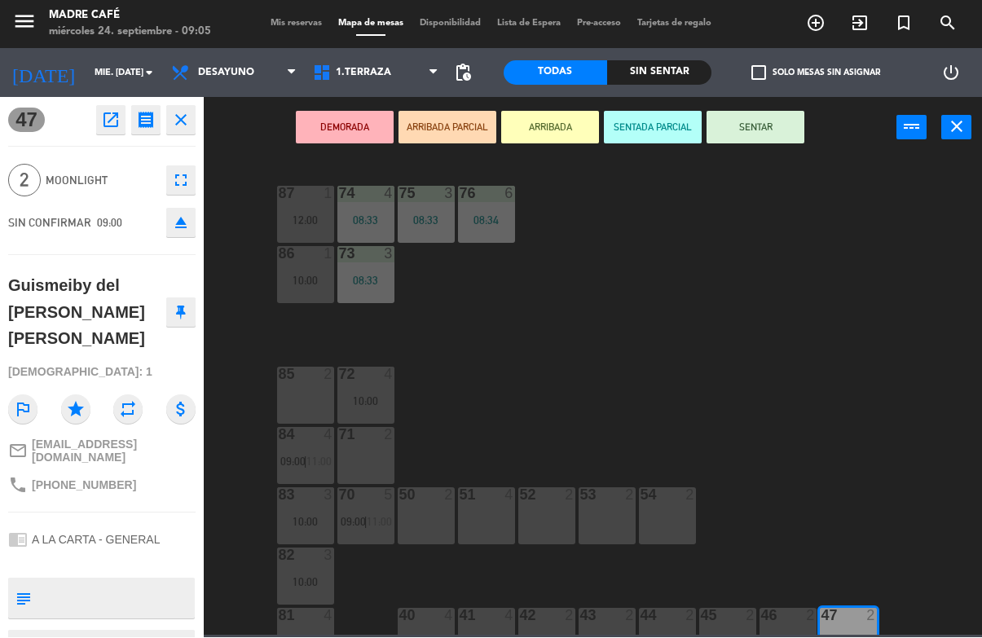
click at [551, 125] on button "ARRIBADA" at bounding box center [550, 128] width 98 height 33
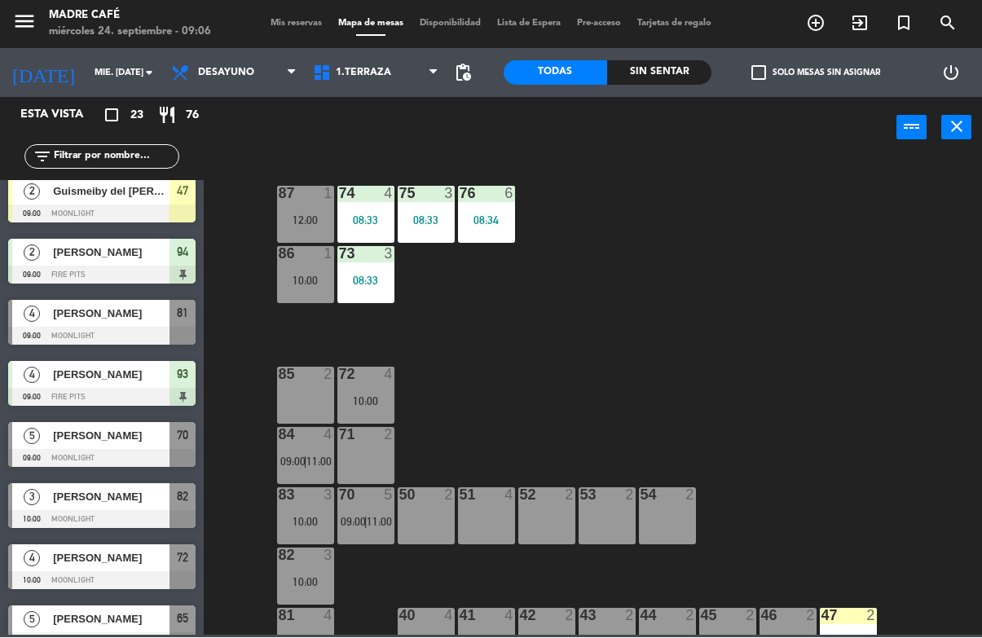
scroll to position [363, 0]
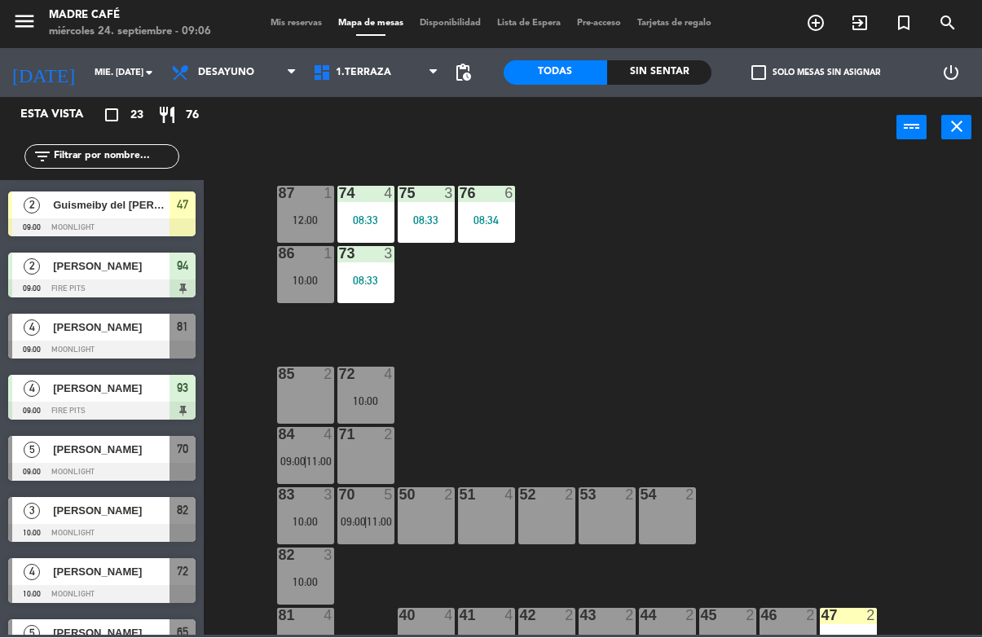
click at [111, 338] on div "[PERSON_NAME]" at bounding box center [110, 328] width 118 height 27
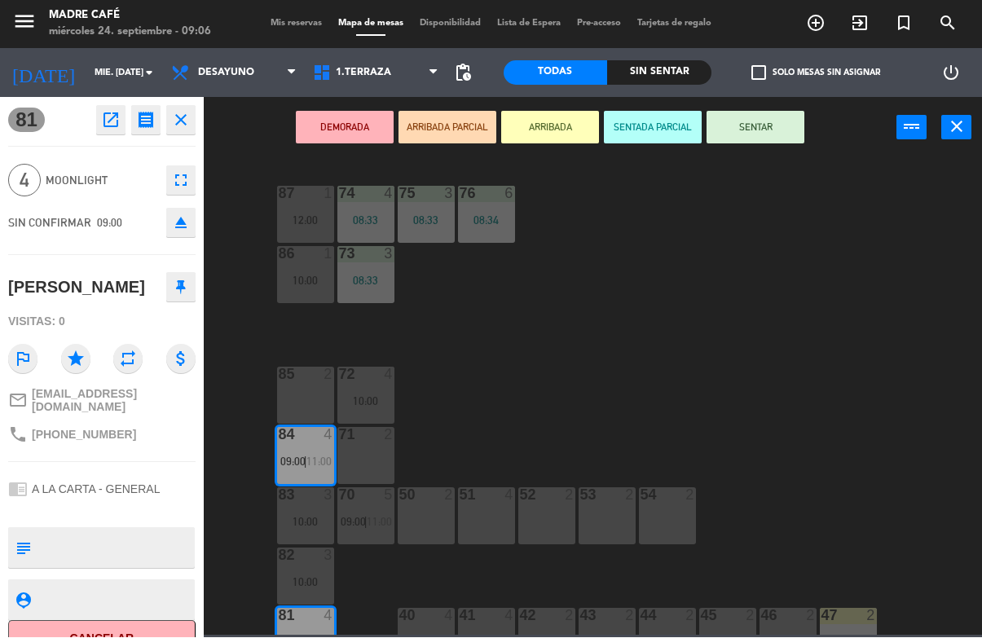
click at [561, 116] on button "ARRIBADA" at bounding box center [550, 128] width 98 height 33
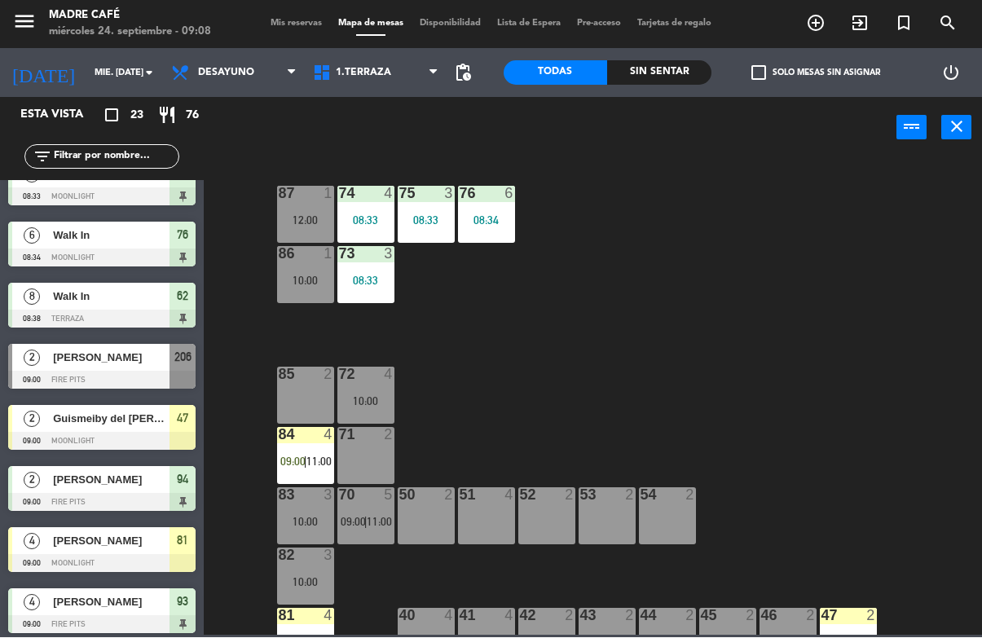
scroll to position [150, 0]
click at [123, 153] on input "text" at bounding box center [115, 157] width 126 height 18
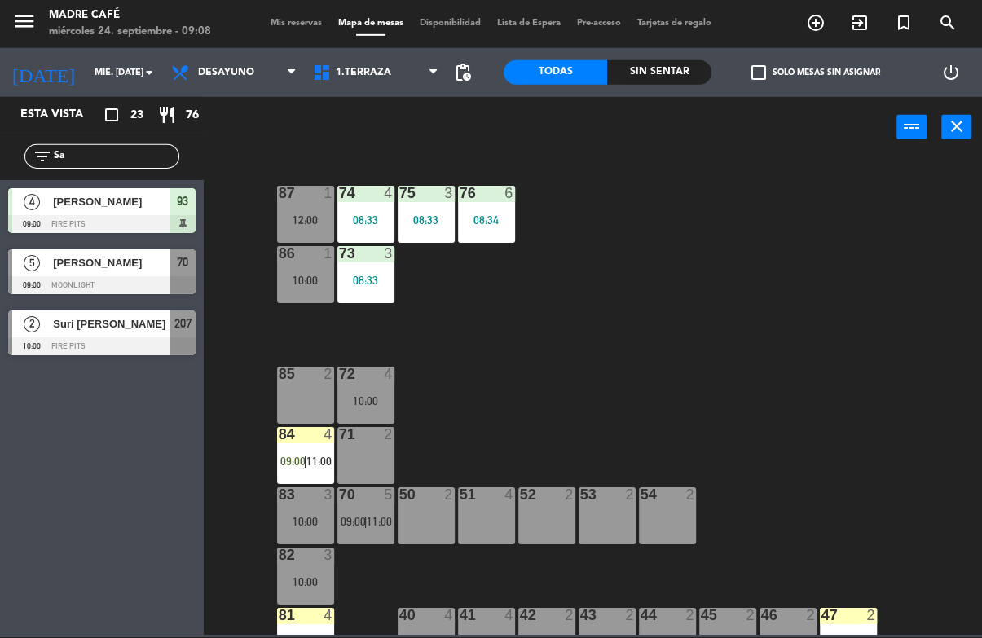
scroll to position [0, 0]
click at [250, 136] on div "power_input close" at bounding box center [550, 129] width 693 height 62
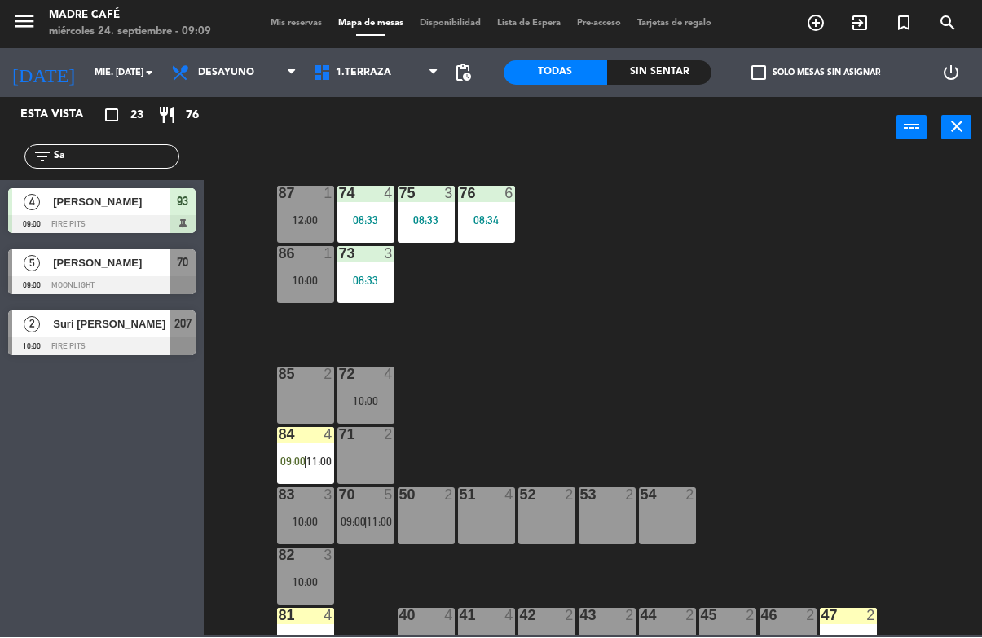
click at [598, 287] on div "87 1 12:00 74 4 08:33 75 3 08:33 76 6 08:34 86 1 10:00 73 3 08:33 72 4 10:00 85…" at bounding box center [598, 396] width 768 height 478
click at [118, 148] on input "Sa" at bounding box center [115, 157] width 126 height 18
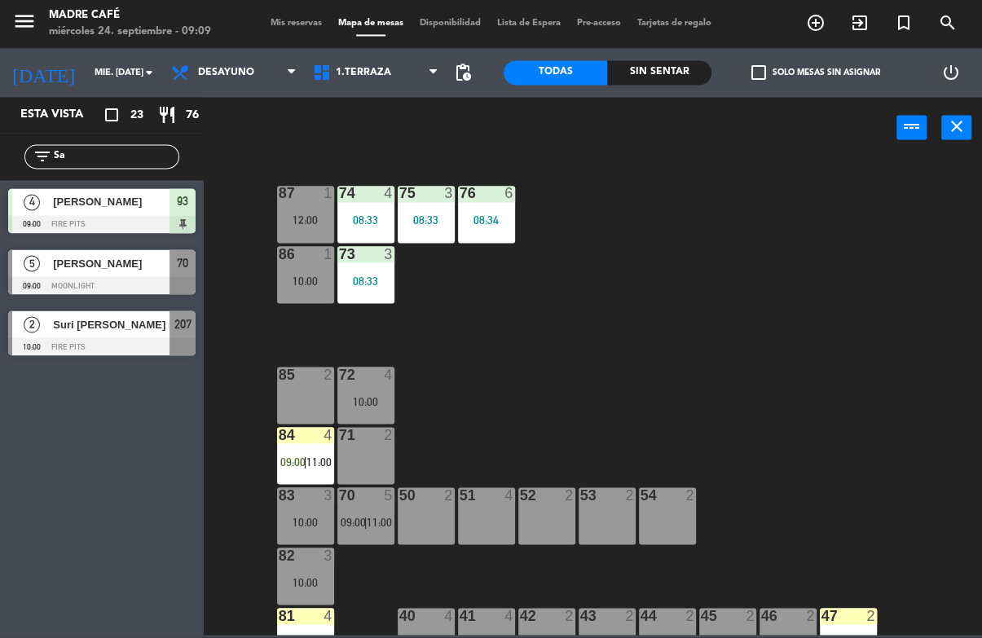
click at [131, 155] on input "Sa" at bounding box center [115, 157] width 126 height 18
type input "S"
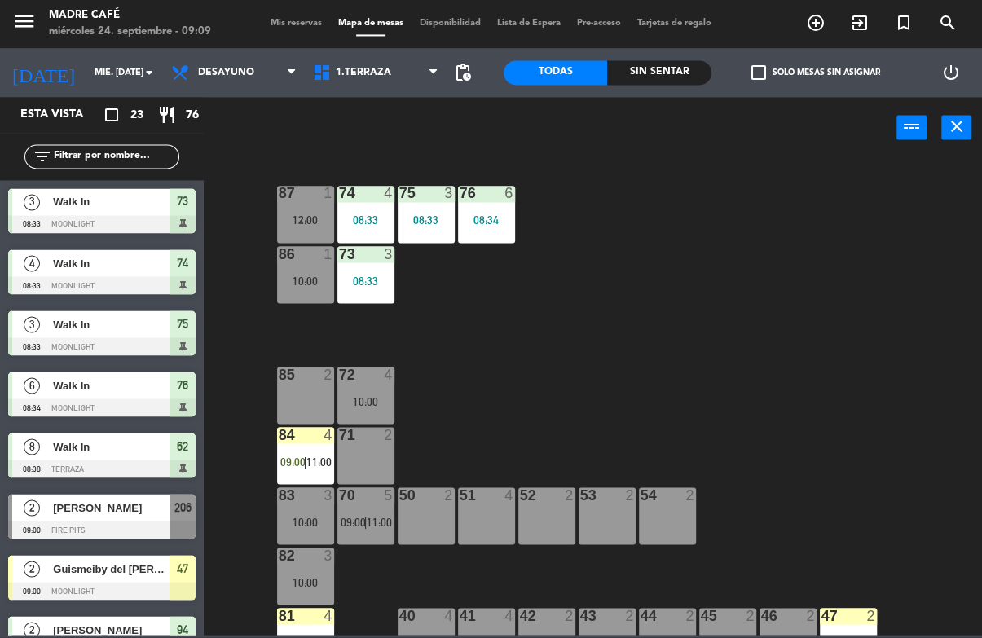
click at [822, 174] on div "87 1 12:00 74 4 08:33 75 3 08:33 76 6 08:34 86 1 10:00 73 3 08:33 72 4 10:00 85…" at bounding box center [598, 396] width 768 height 478
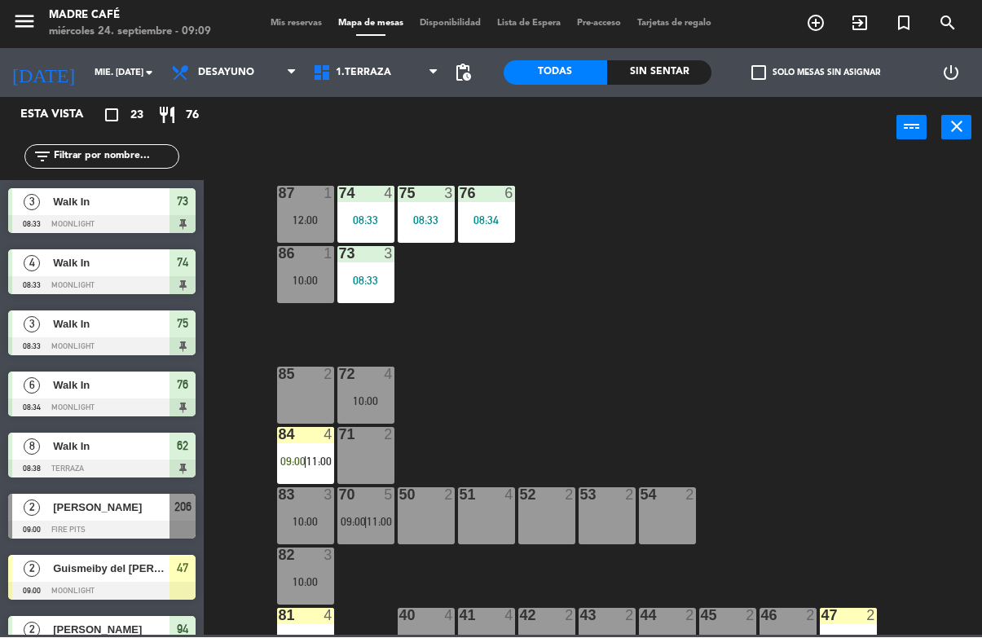
click at [124, 153] on input "text" at bounding box center [115, 157] width 126 height 18
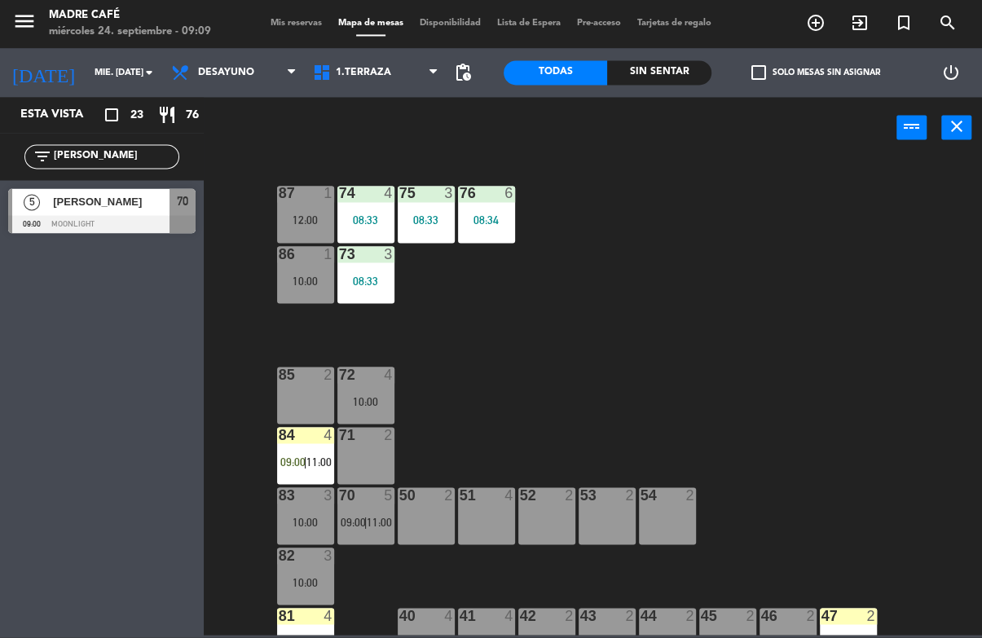
type input "Sara"
click at [112, 213] on div "[PERSON_NAME]" at bounding box center [110, 202] width 118 height 27
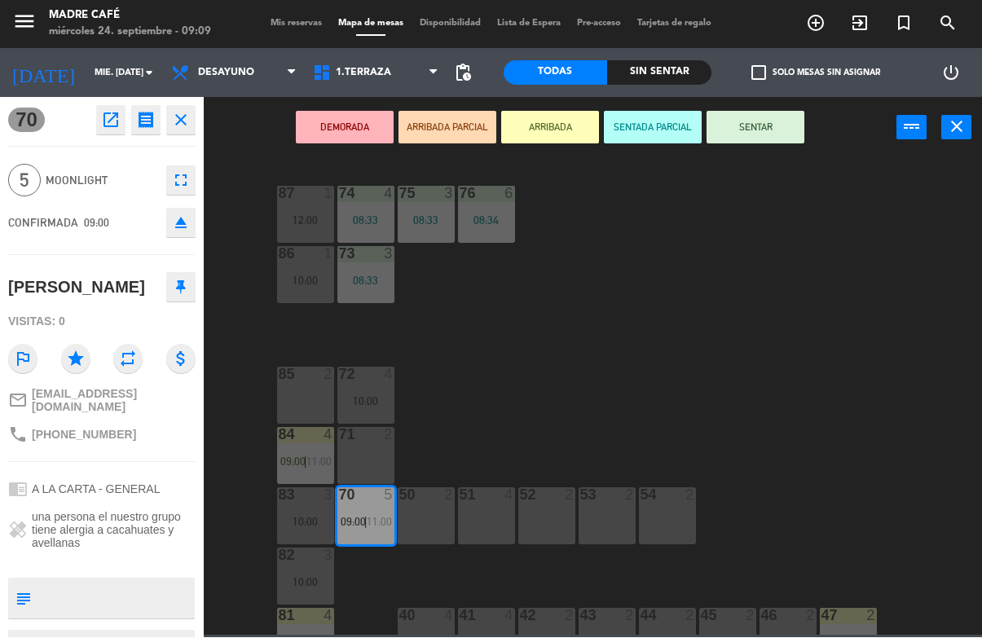
click at [561, 123] on button "ARRIBADA" at bounding box center [550, 128] width 98 height 33
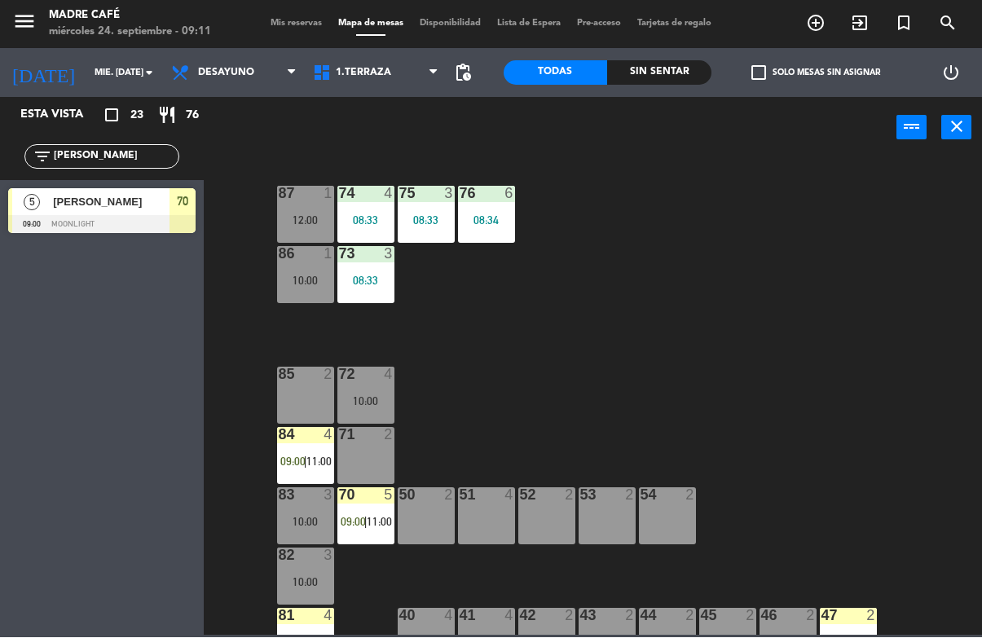
click at [857, 20] on icon "exit_to_app" at bounding box center [860, 24] width 20 height 20
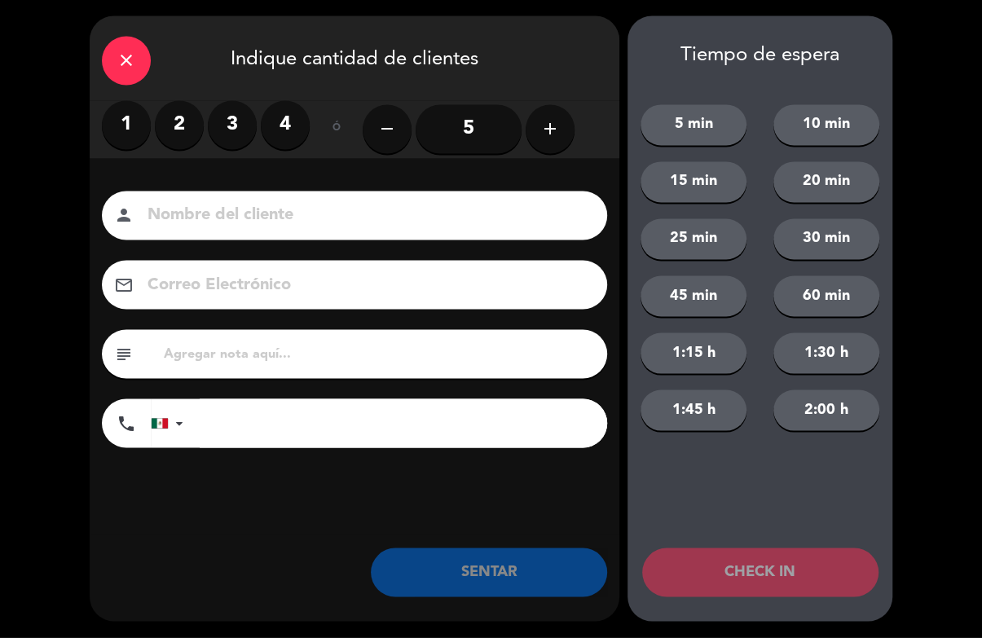
click at [547, 131] on icon "add" at bounding box center [550, 130] width 20 height 20
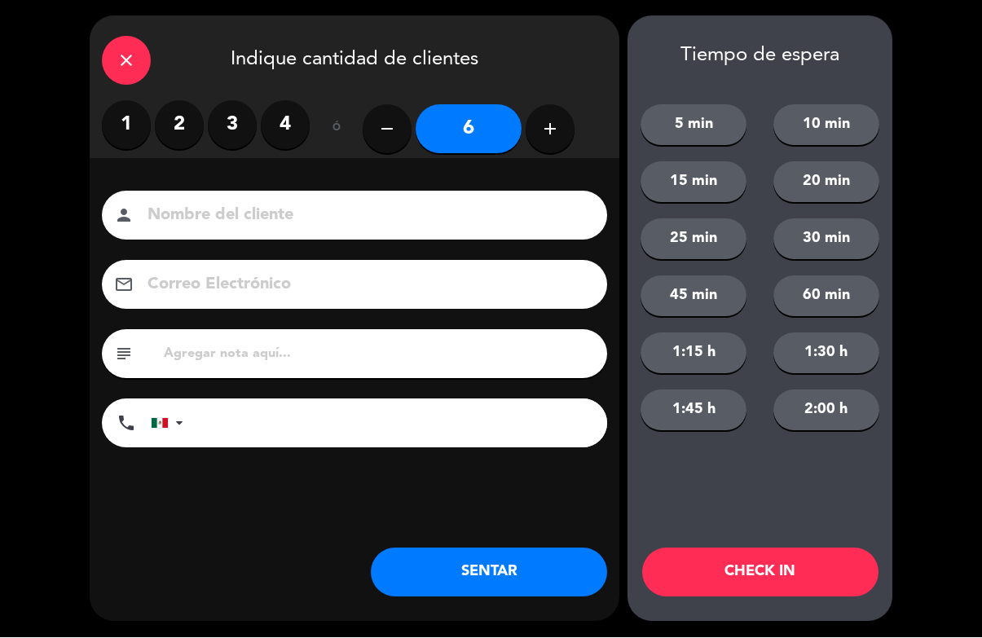
click at [549, 125] on icon "add" at bounding box center [550, 130] width 20 height 20
click at [545, 139] on button "add" at bounding box center [550, 129] width 49 height 49
click at [547, 133] on icon "add" at bounding box center [550, 130] width 20 height 20
click at [549, 128] on icon "add" at bounding box center [550, 130] width 20 height 20
click at [544, 134] on icon "add" at bounding box center [550, 130] width 20 height 20
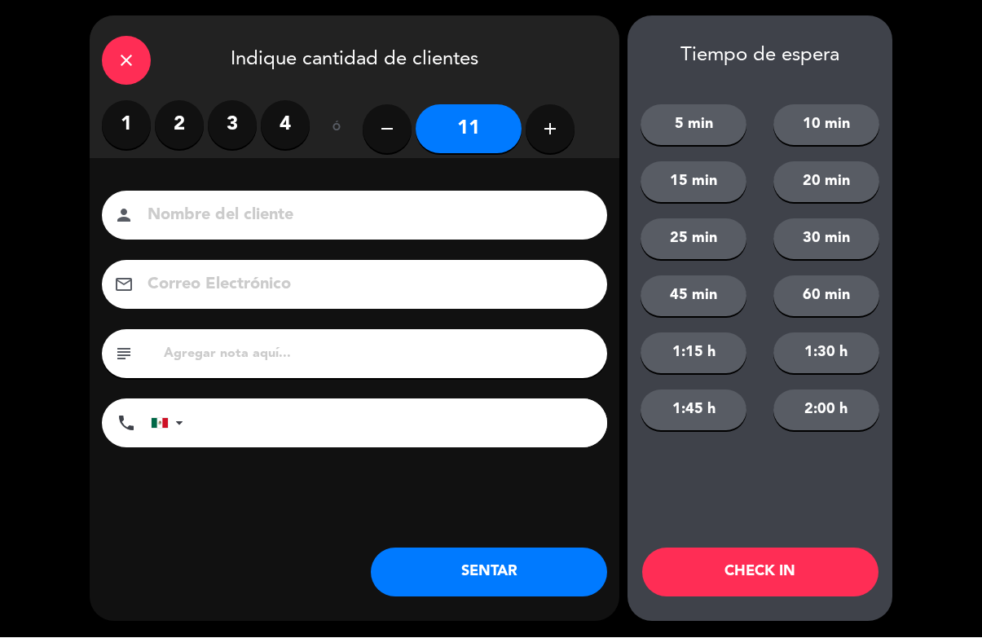
click at [548, 135] on icon "add" at bounding box center [550, 130] width 20 height 20
click at [548, 147] on button "add" at bounding box center [550, 129] width 49 height 49
type input "13"
click at [770, 566] on button "CHECK IN" at bounding box center [760, 572] width 236 height 49
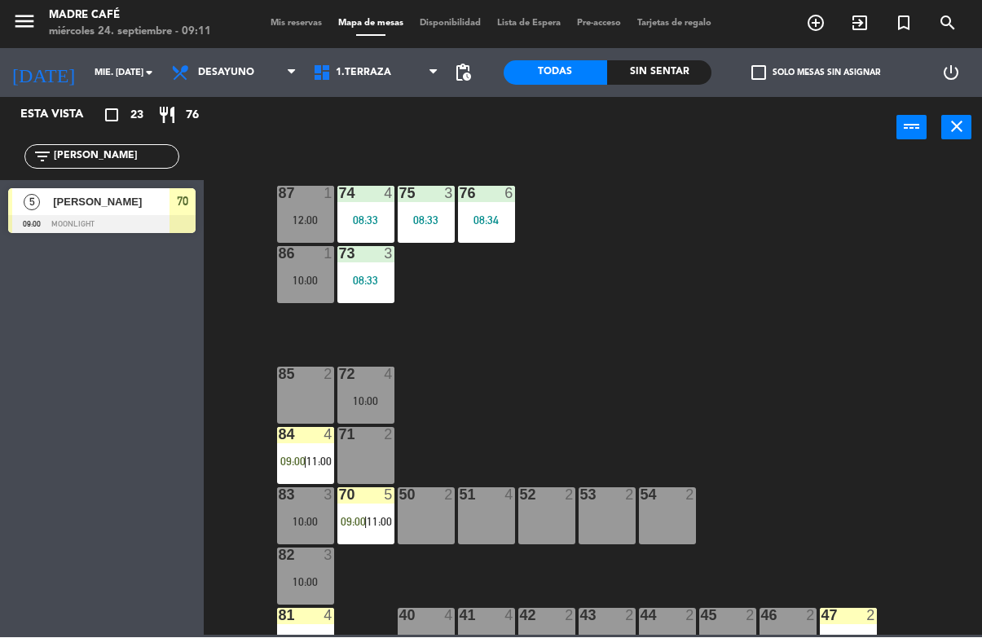
click at [130, 160] on input "Sara" at bounding box center [115, 157] width 126 height 18
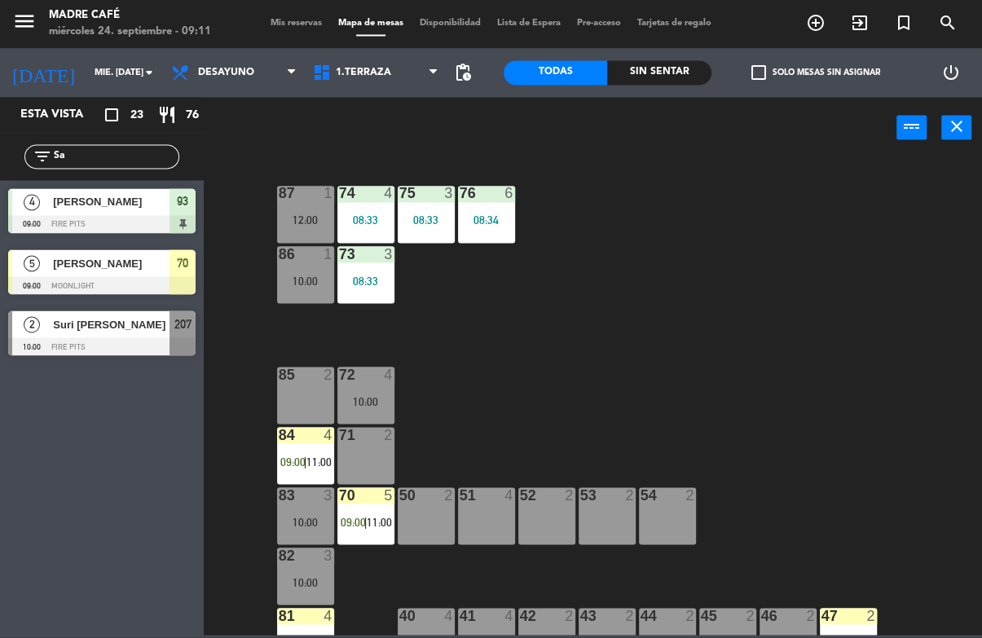
type input "S"
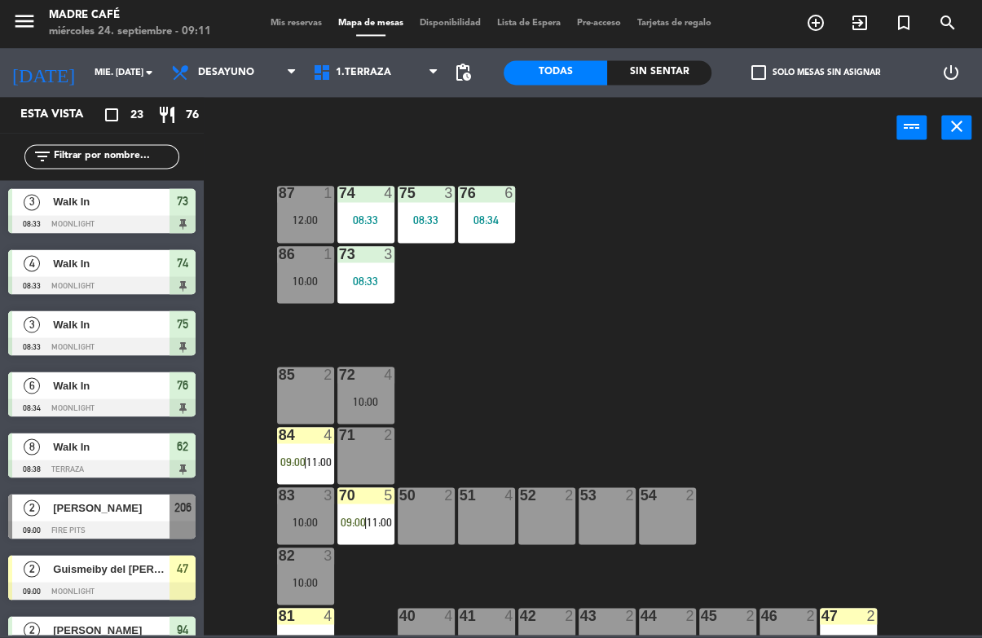
click at [789, 175] on div "87 1 12:00 74 4 08:33 75 3 08:33 76 6 08:34 86 1 10:00 73 3 08:33 72 4 10:00 85…" at bounding box center [598, 396] width 768 height 478
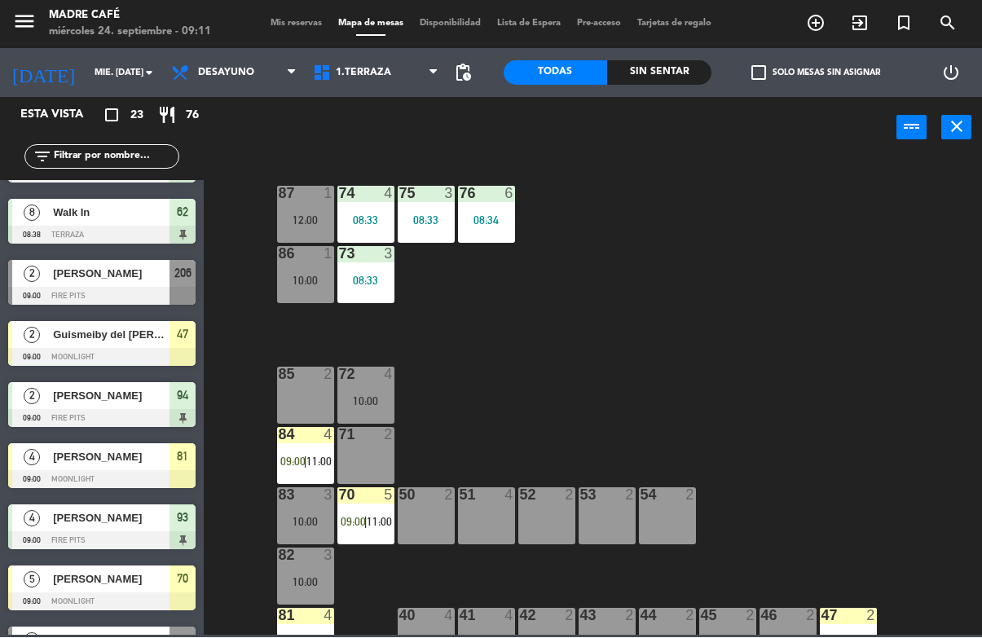
scroll to position [234, 0]
click at [187, 341] on span "47" at bounding box center [182, 335] width 11 height 20
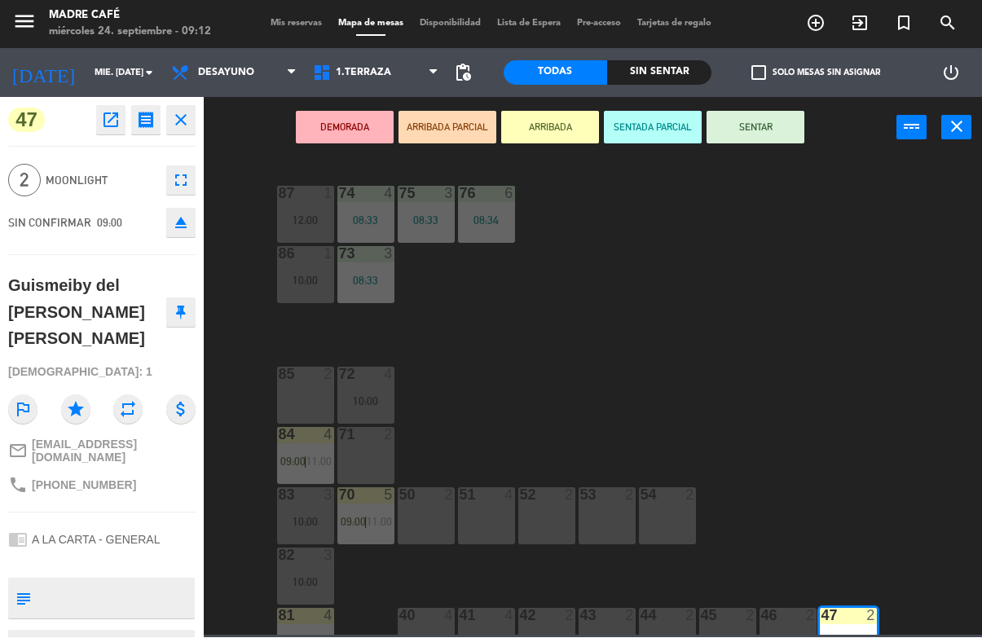
click at [188, 118] on icon "close" at bounding box center [181, 121] width 20 height 20
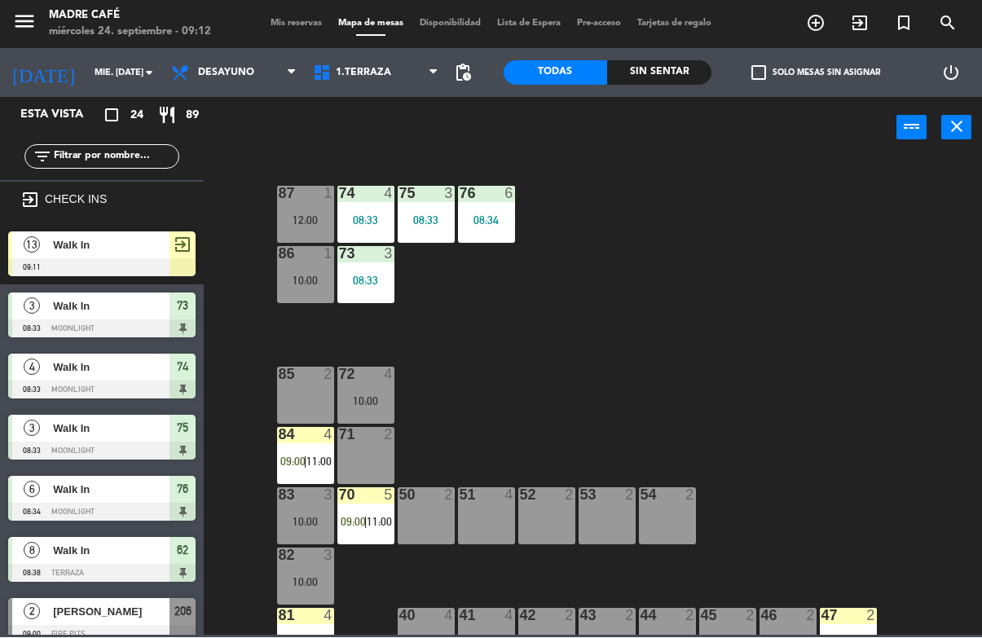
scroll to position [0, 0]
click at [139, 153] on input "text" at bounding box center [115, 157] width 126 height 18
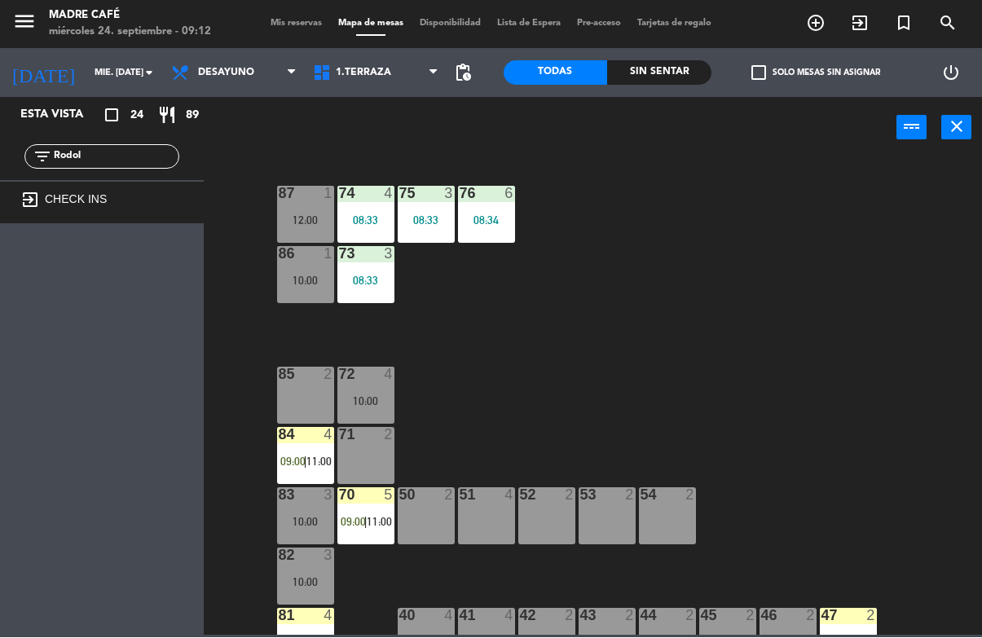
click at [153, 161] on input "Rodol" at bounding box center [115, 157] width 126 height 18
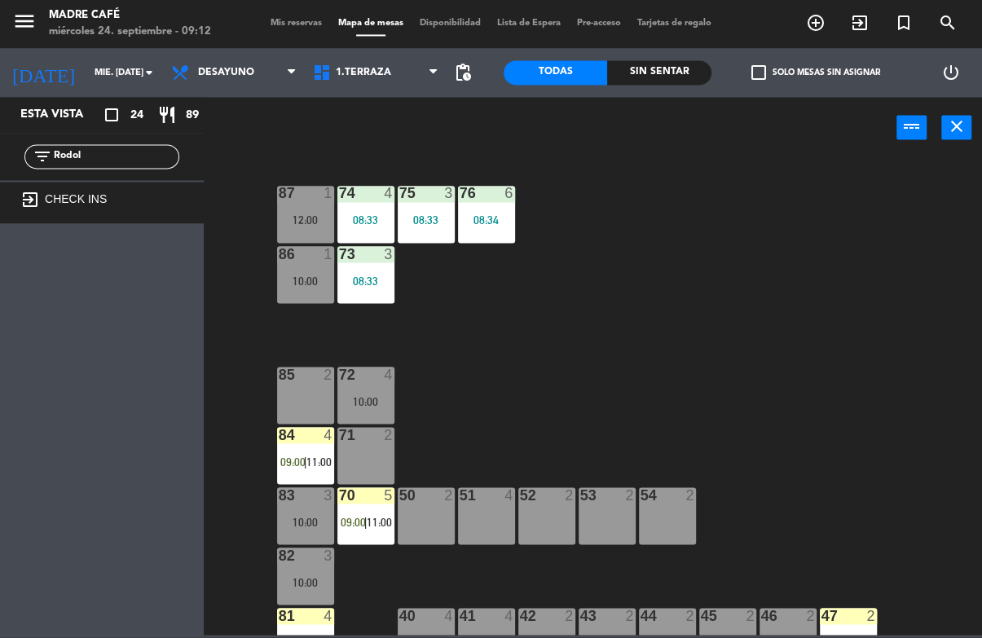
click at [111, 166] on input "Rodol" at bounding box center [115, 157] width 126 height 18
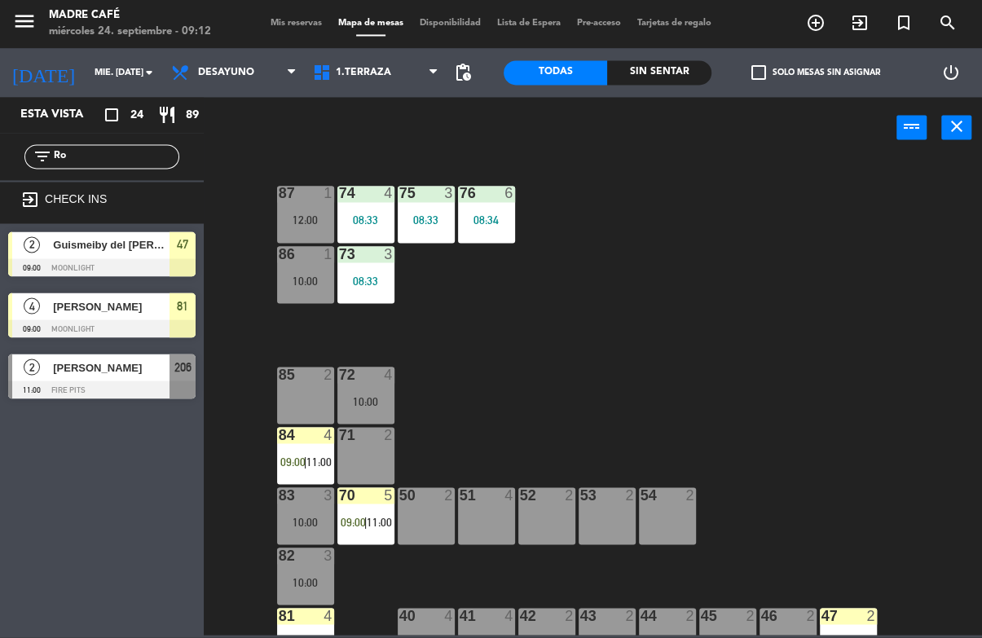
type input "R"
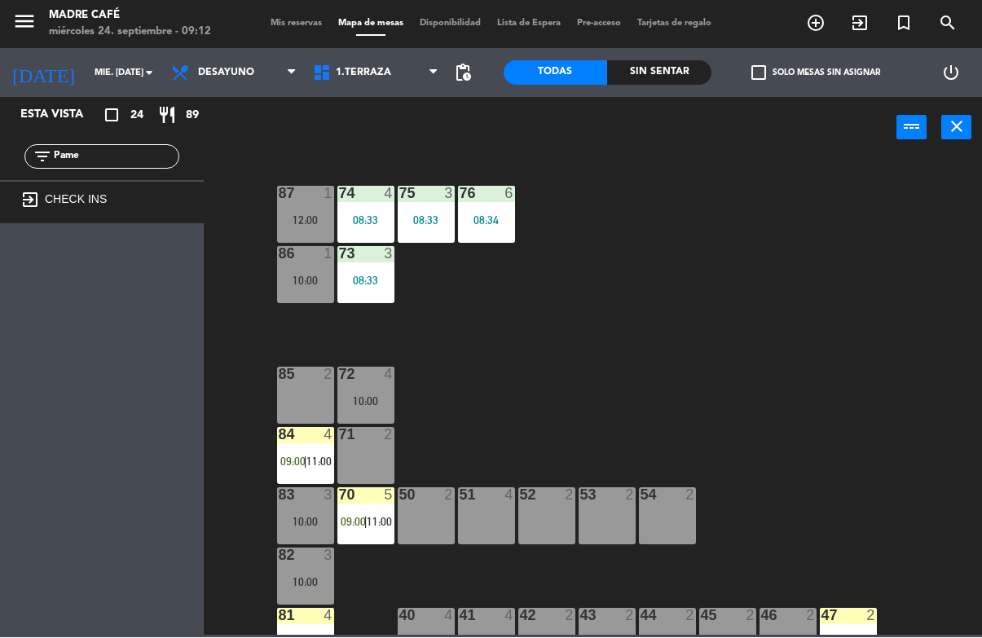
click at [134, 150] on input "Pame" at bounding box center [115, 157] width 126 height 18
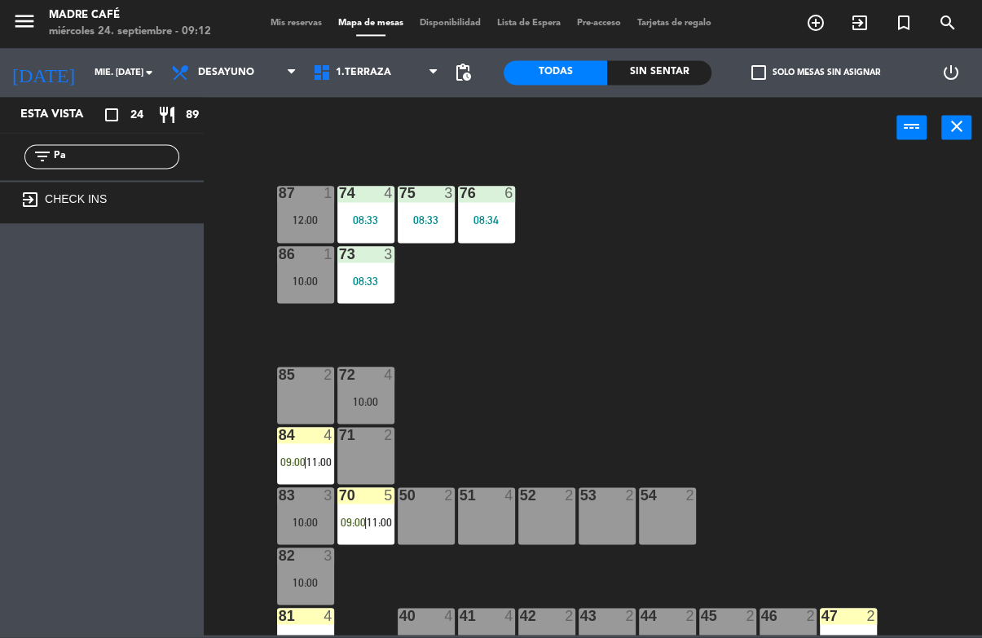
type input "P"
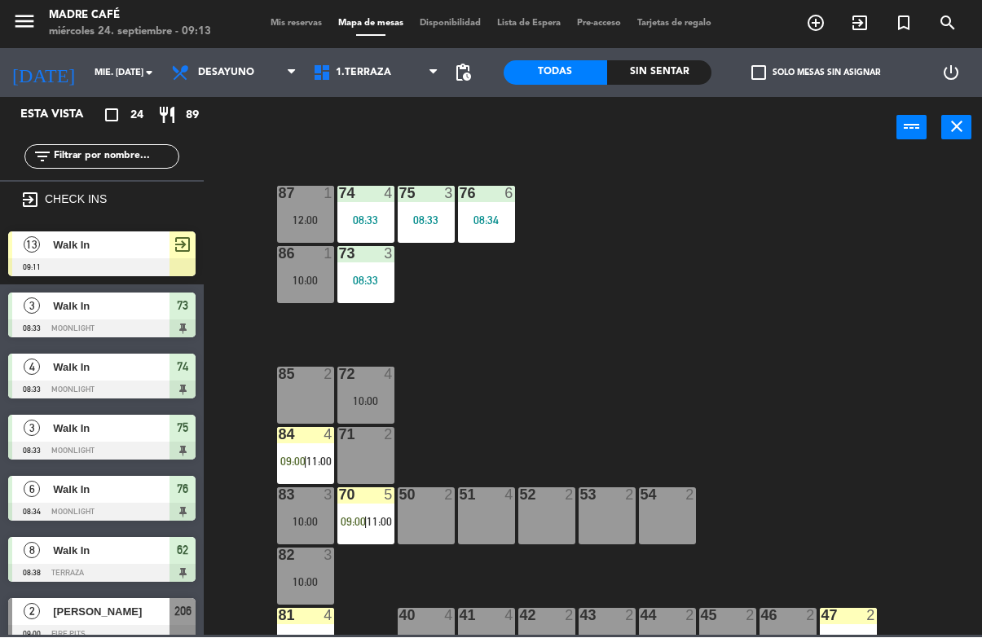
click at [95, 152] on input "text" at bounding box center [115, 157] width 126 height 18
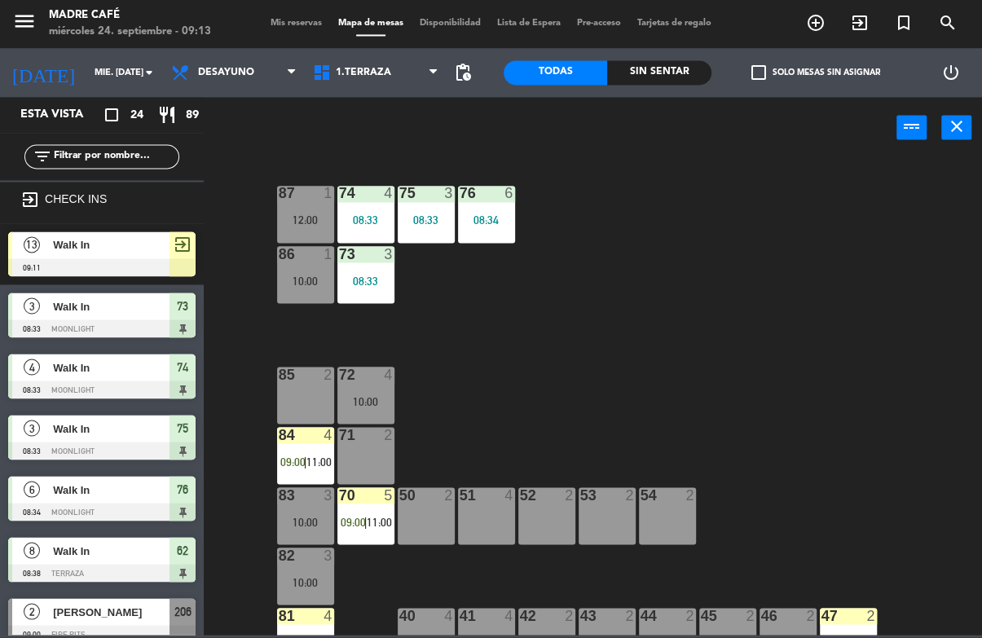
click at [694, 140] on div "power_input close" at bounding box center [550, 129] width 693 height 62
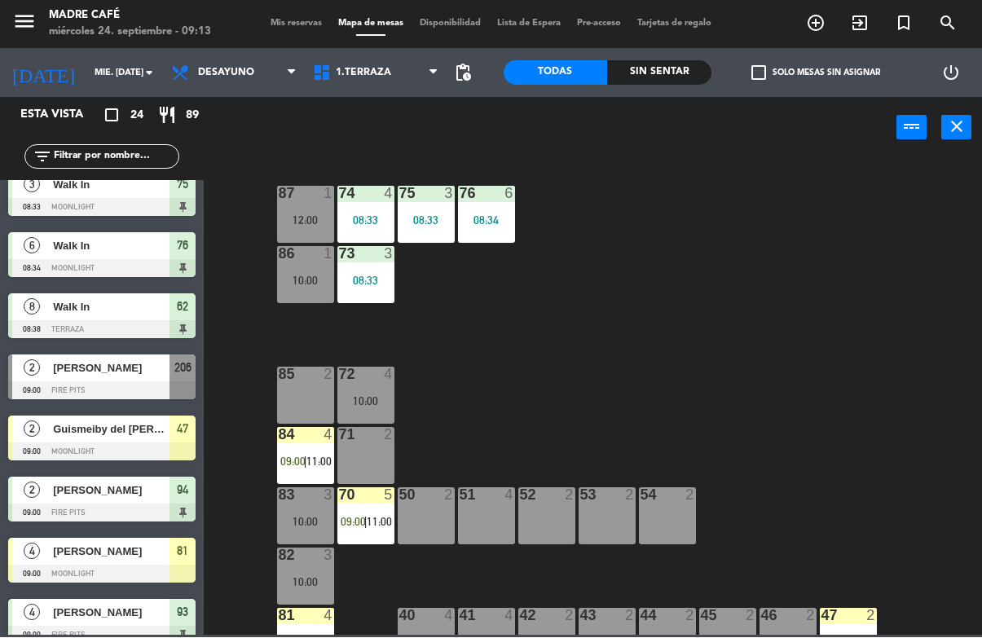
scroll to position [290, 0]
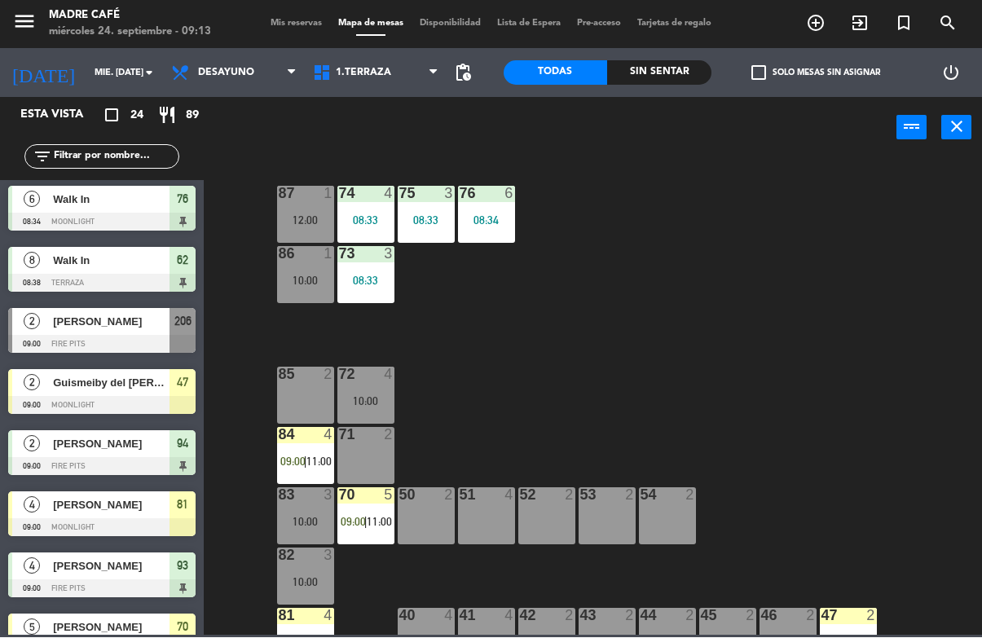
click at [311, 452] on div "84 4 09:00 | 11:00" at bounding box center [305, 456] width 57 height 57
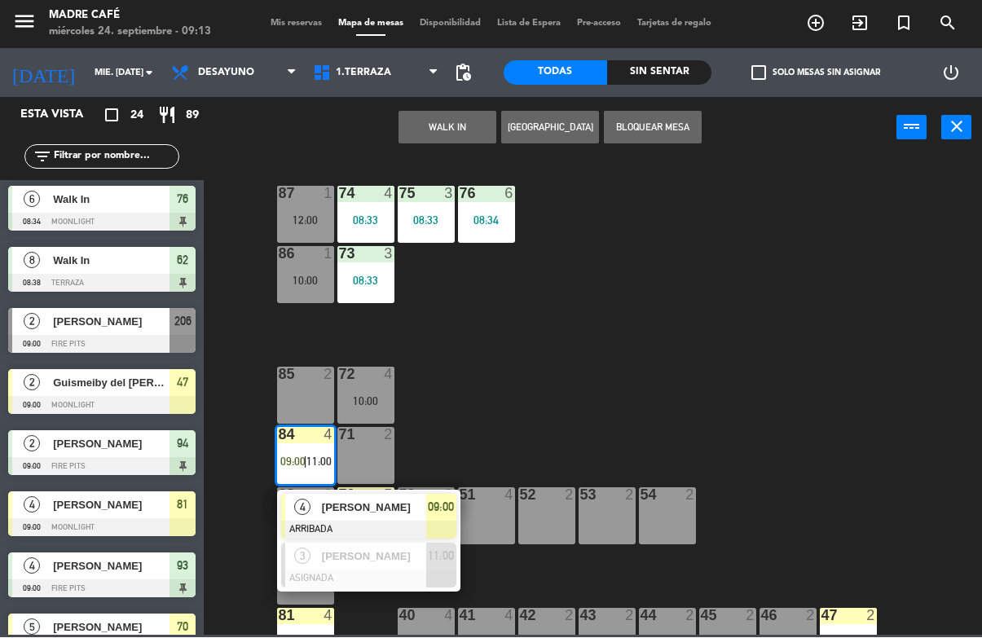
click at [447, 511] on span "09:00" at bounding box center [441, 508] width 26 height 20
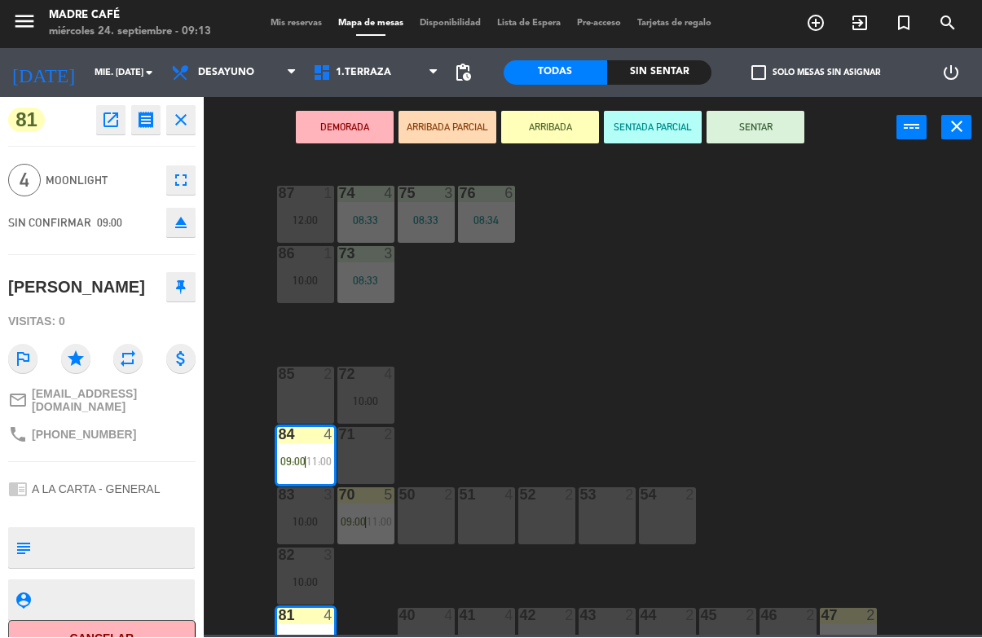
click at [768, 117] on button "SENTAR" at bounding box center [756, 128] width 98 height 33
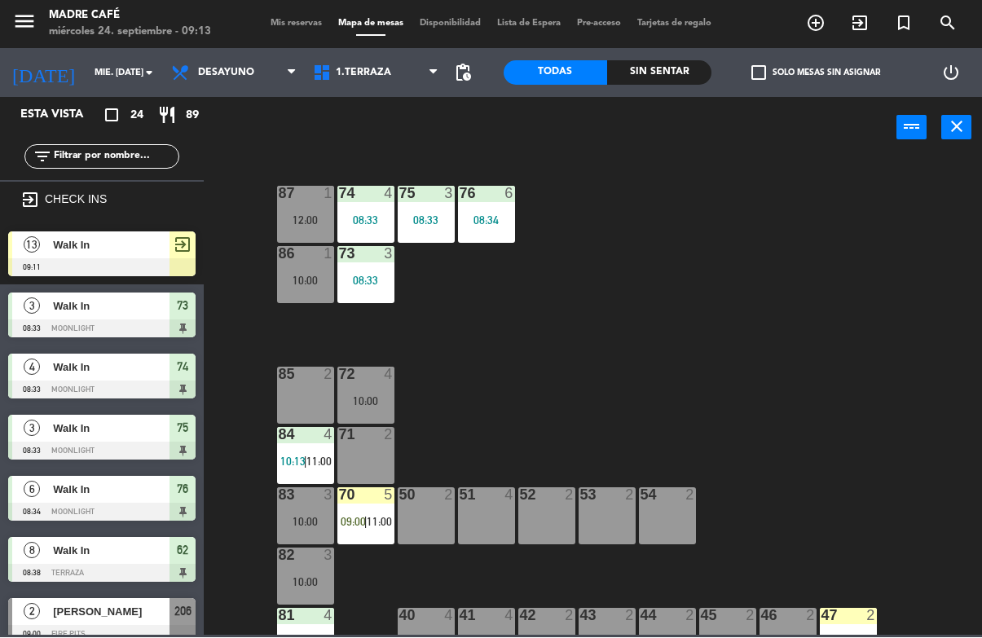
click at [371, 526] on span "11:00" at bounding box center [379, 522] width 25 height 13
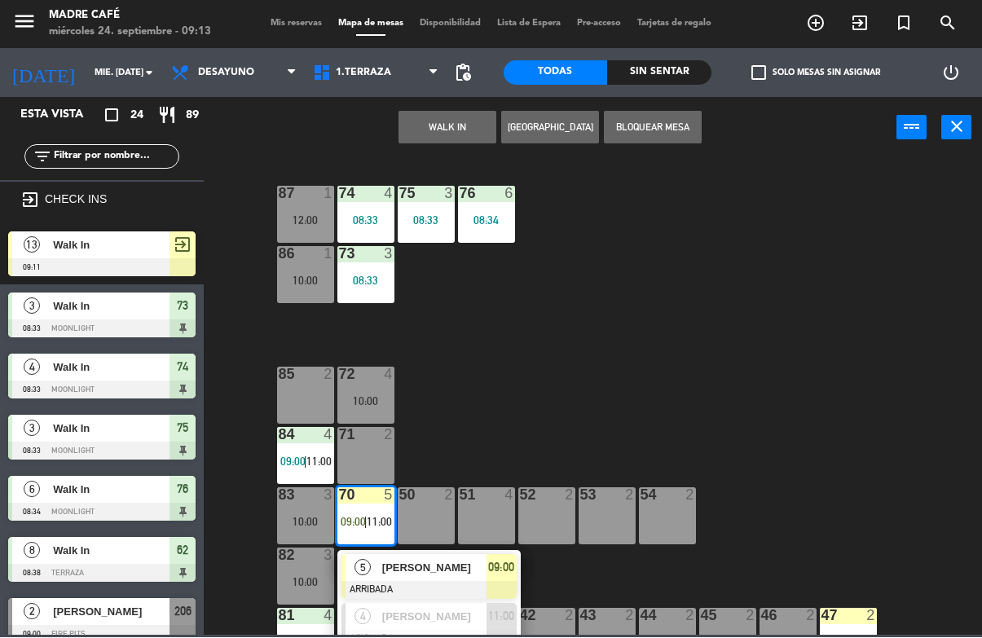
click at [515, 562] on div "09:00" at bounding box center [502, 568] width 30 height 27
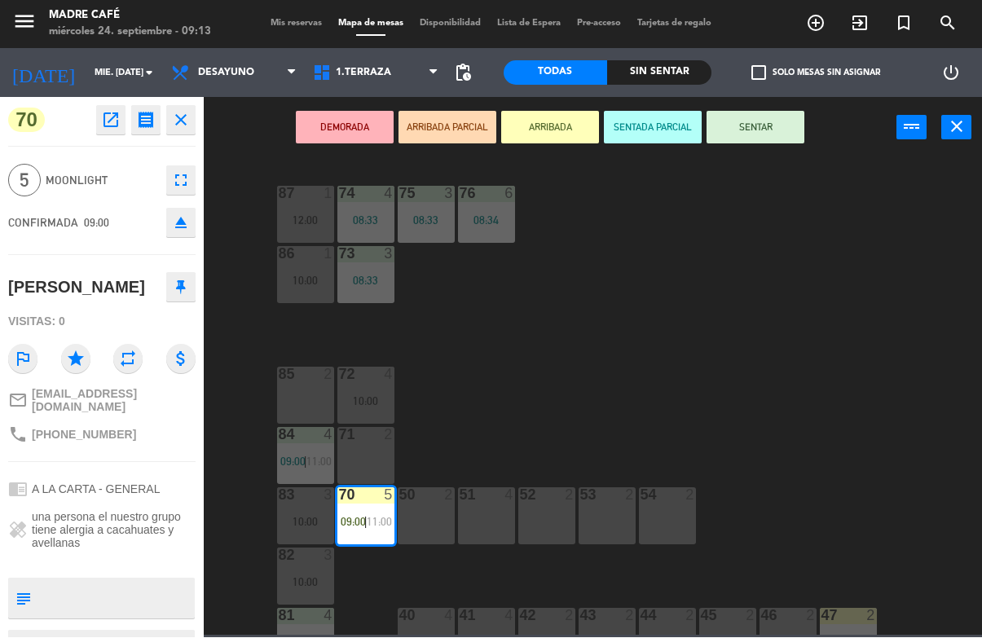
click at [771, 126] on button "SENTAR" at bounding box center [756, 128] width 98 height 33
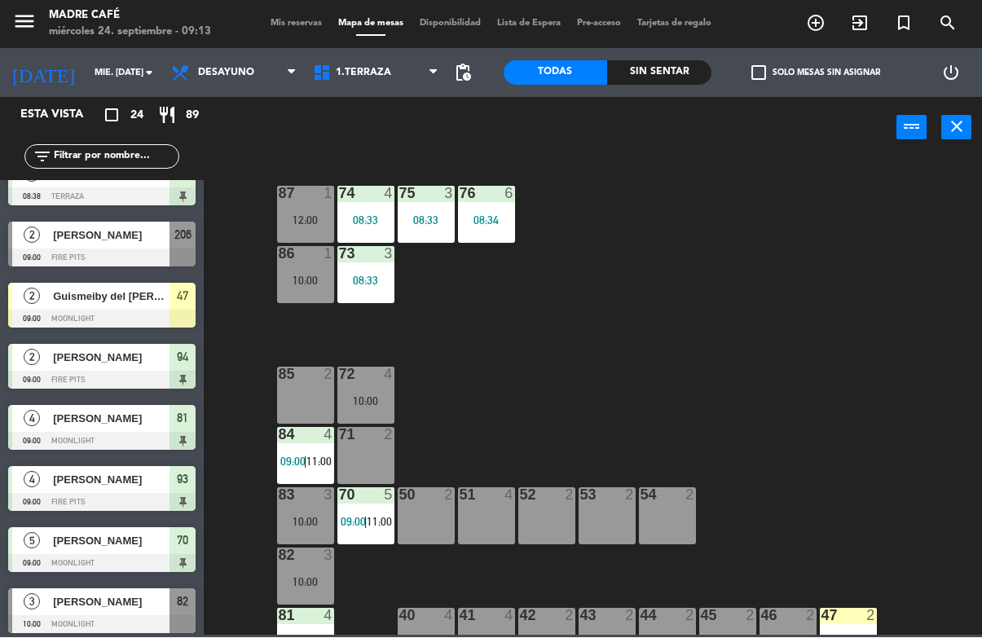
scroll to position [418, 0]
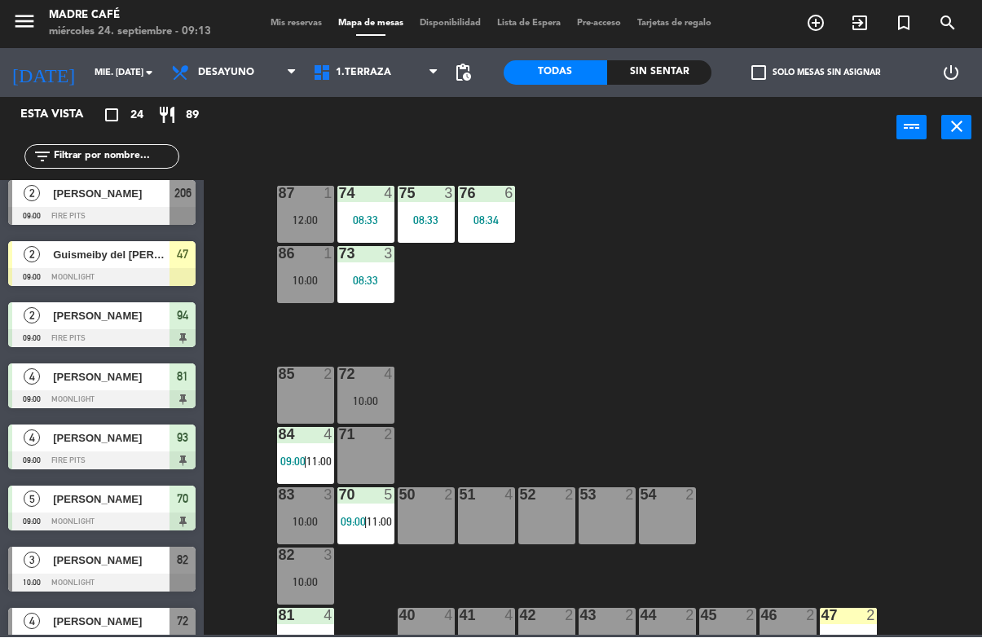
click at [184, 262] on span "47" at bounding box center [182, 255] width 11 height 20
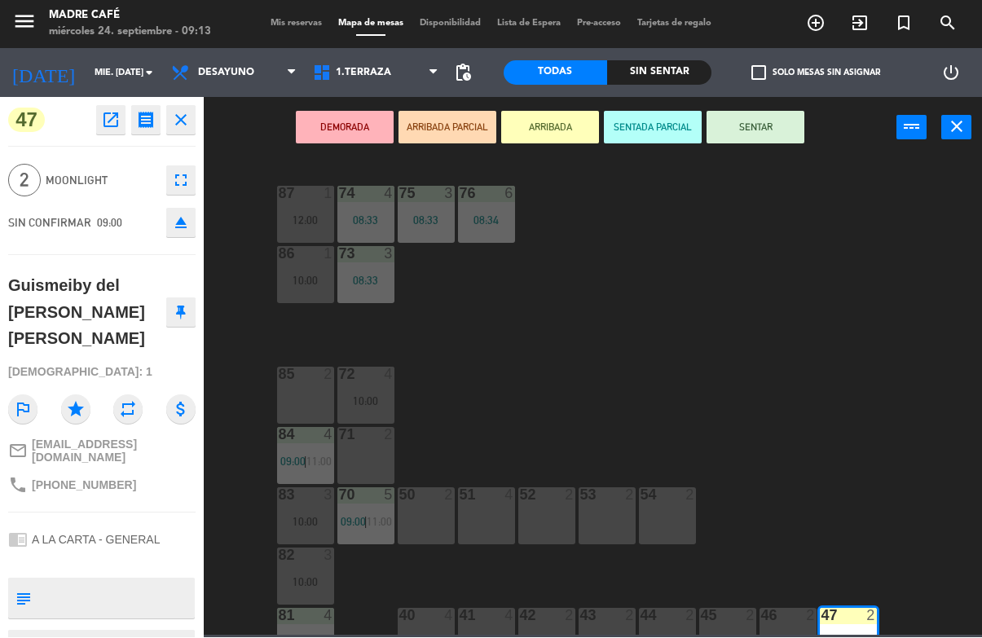
click at [778, 119] on button "SENTAR" at bounding box center [756, 128] width 98 height 33
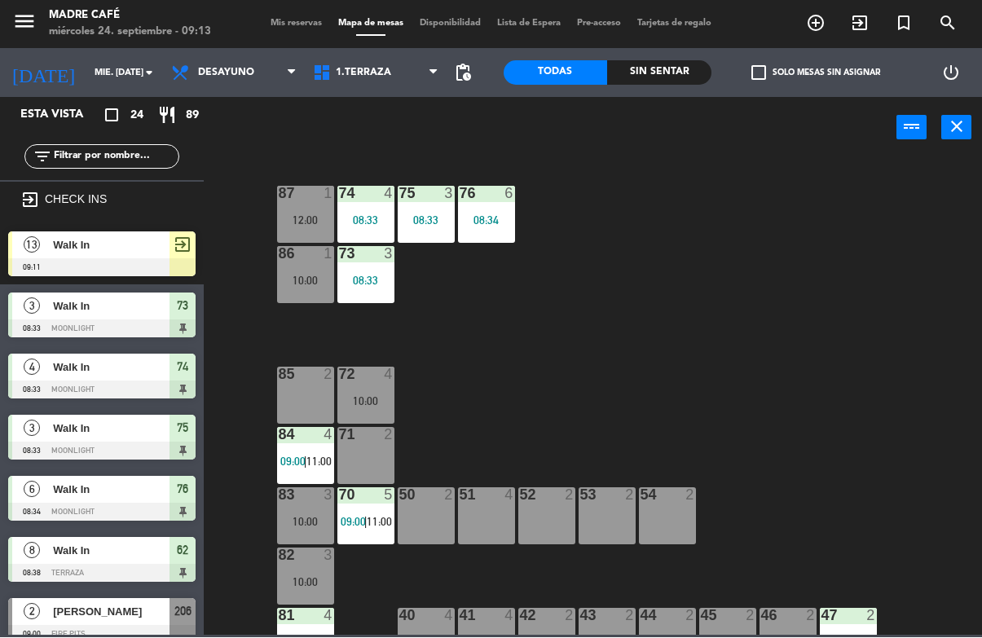
scroll to position [0, 0]
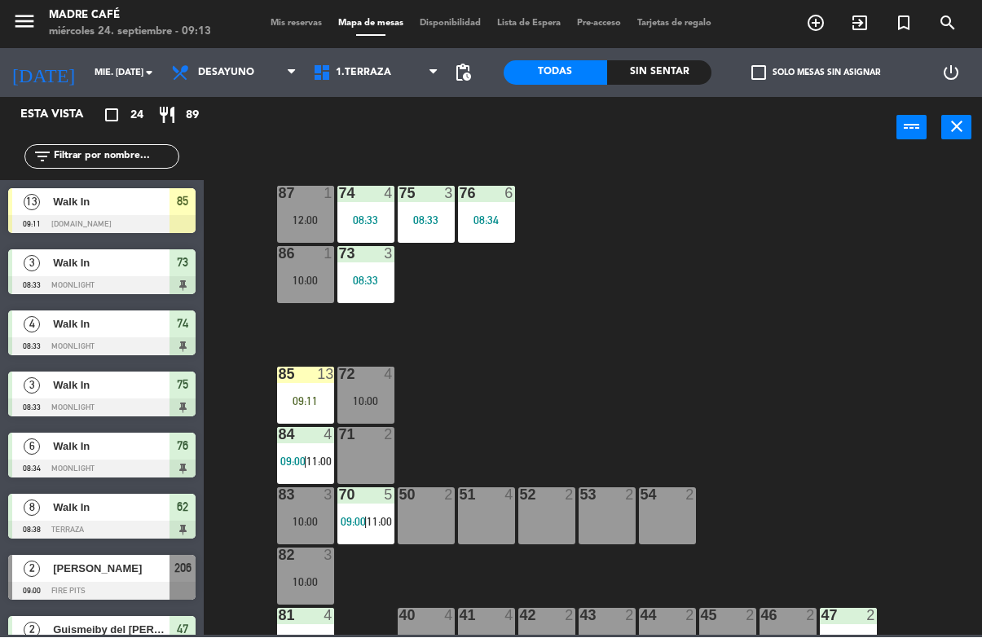
click at [300, 398] on div "09:11" at bounding box center [305, 401] width 57 height 11
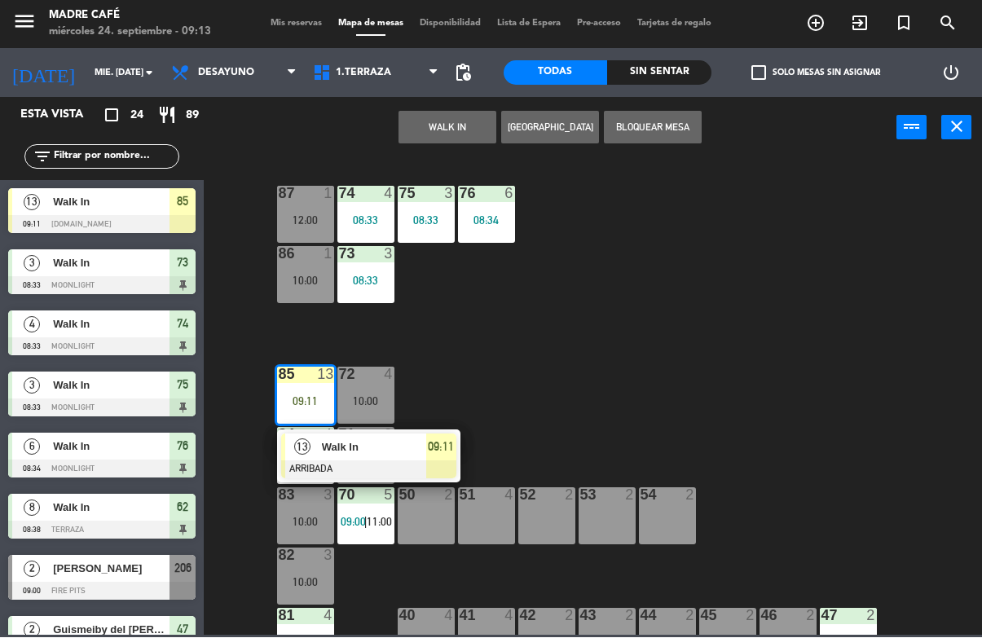
click at [436, 456] on span "09:11" at bounding box center [441, 448] width 26 height 20
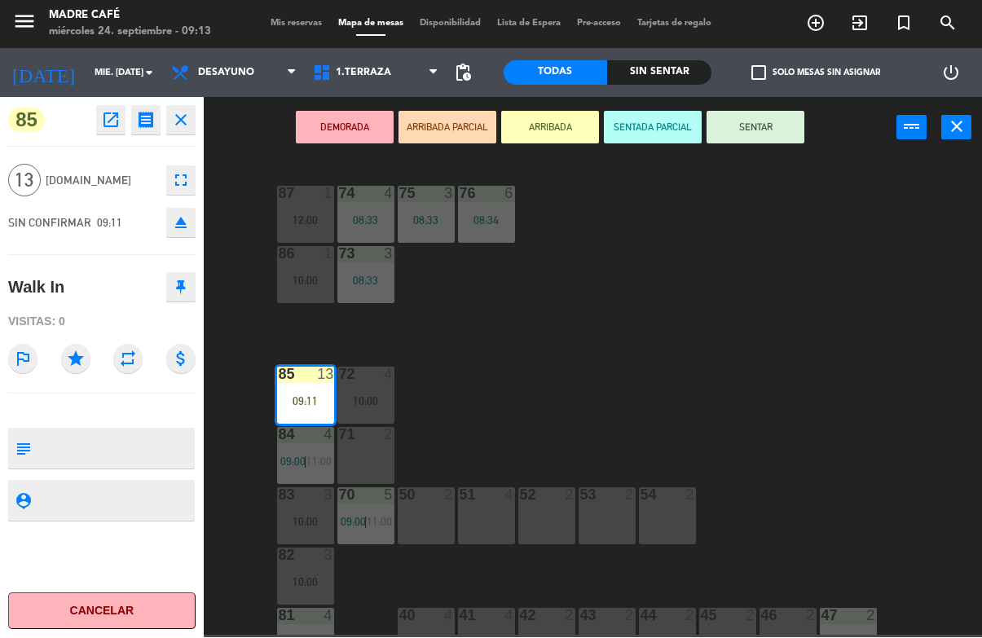
click at [751, 130] on button "SENTAR" at bounding box center [756, 128] width 98 height 33
